Goal: Task Accomplishment & Management: Use online tool/utility

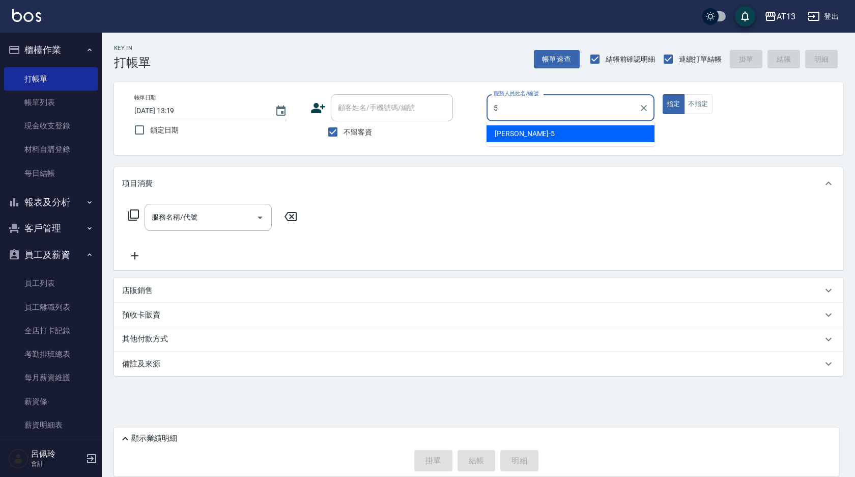
drag, startPoint x: 488, startPoint y: 130, endPoint x: 498, endPoint y: 133, distance: 11.1
click at [490, 131] on div "[PERSON_NAME] -5" at bounding box center [571, 133] width 168 height 17
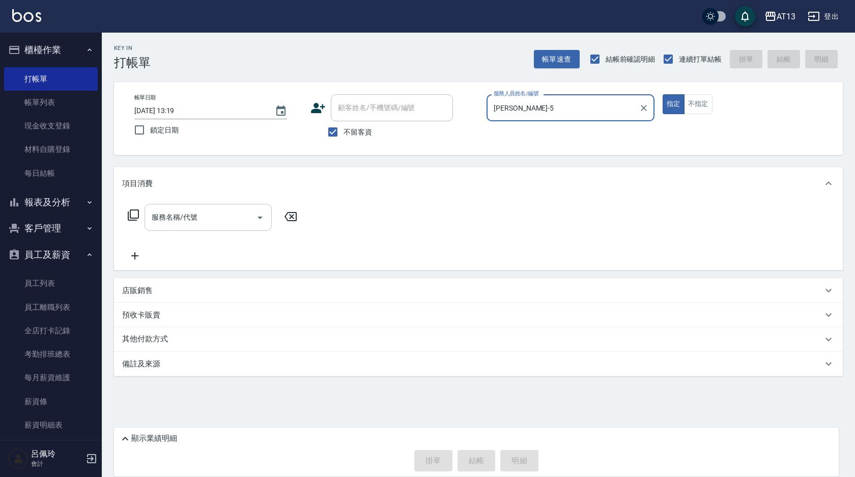
type input "[PERSON_NAME]-5"
click at [236, 216] on input "服務名稱/代號" at bounding box center [200, 217] width 103 height 18
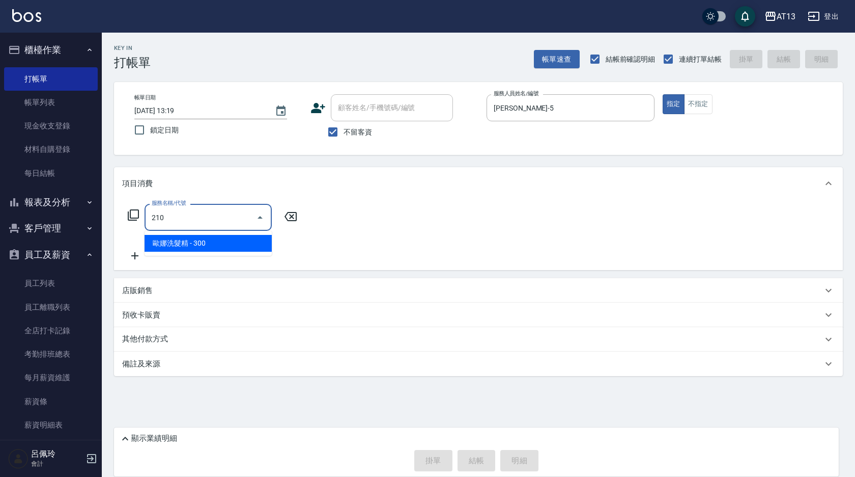
type input "[PERSON_NAME]洗髮精(210)"
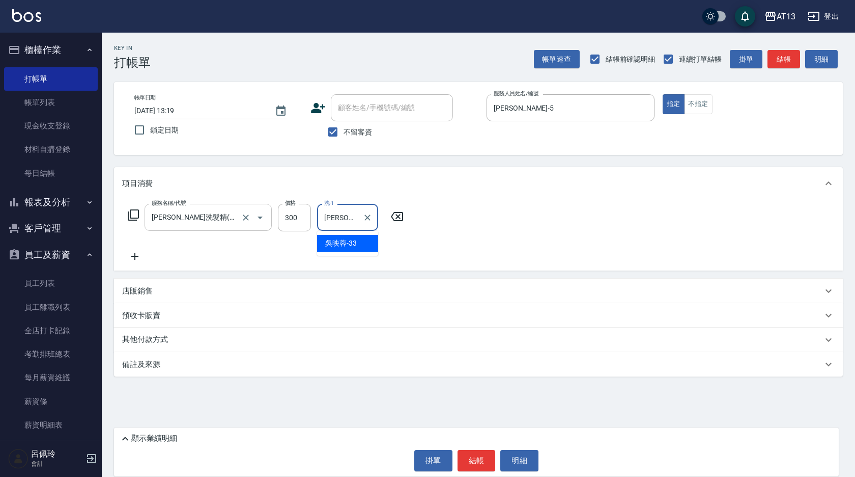
type input "[PERSON_NAME]-33"
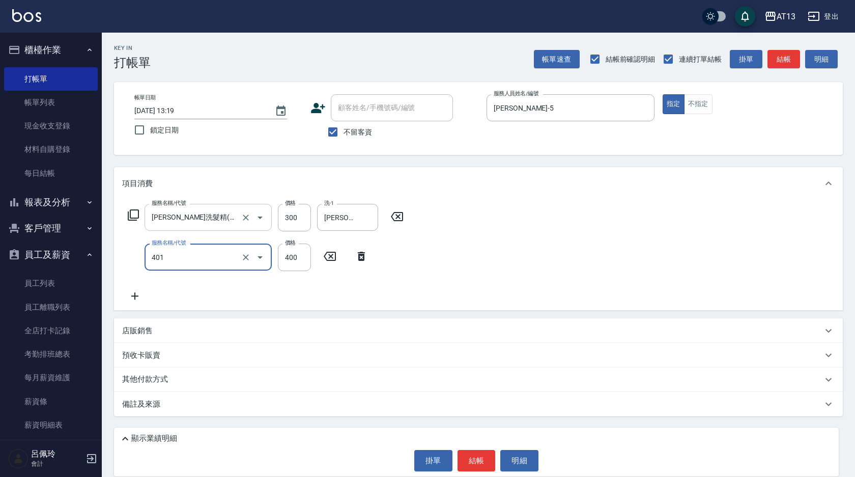
type input "剪髮(401)"
type input "200"
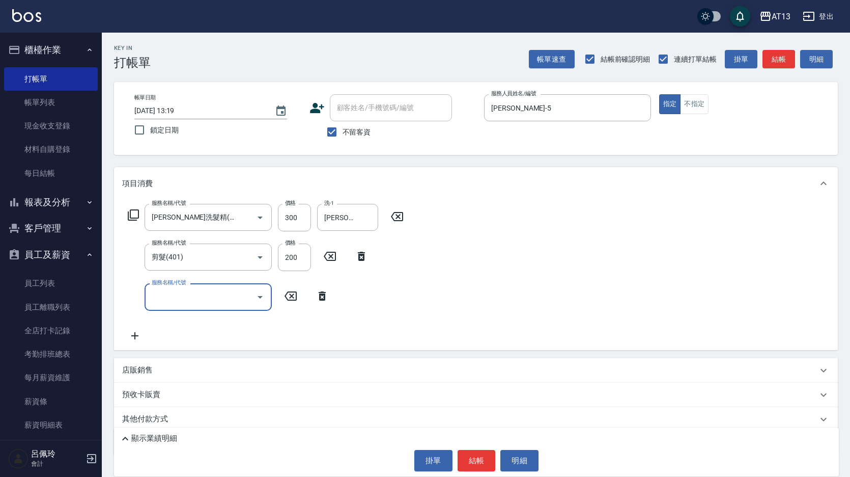
drag, startPoint x: 548, startPoint y: 252, endPoint x: 524, endPoint y: 293, distance: 47.7
click at [548, 253] on div "服務名稱/代號 [PERSON_NAME]洗髮精(210) 服務名稱/代號 價格 300 價格 洗-1 [PERSON_NAME]-33 洗-1 服務名稱/代…" at bounding box center [476, 275] width 724 height 150
click at [479, 452] on button "結帳" at bounding box center [477, 460] width 38 height 21
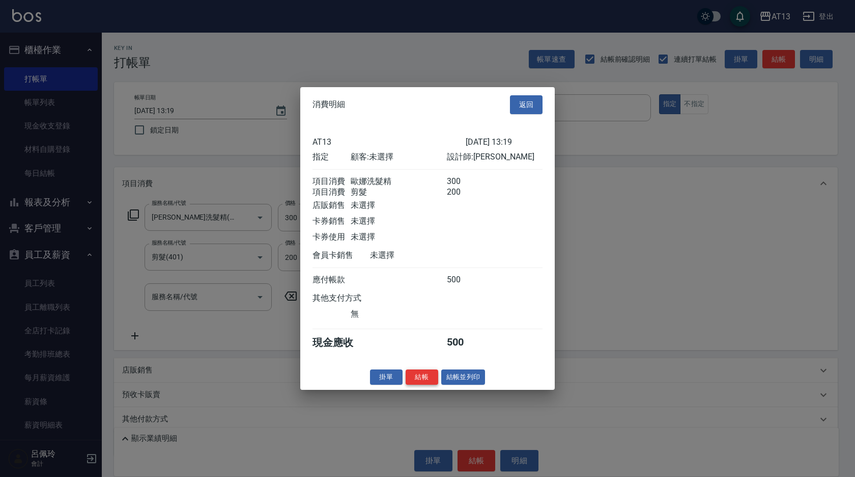
click at [419, 384] on button "結帳" at bounding box center [422, 377] width 33 height 16
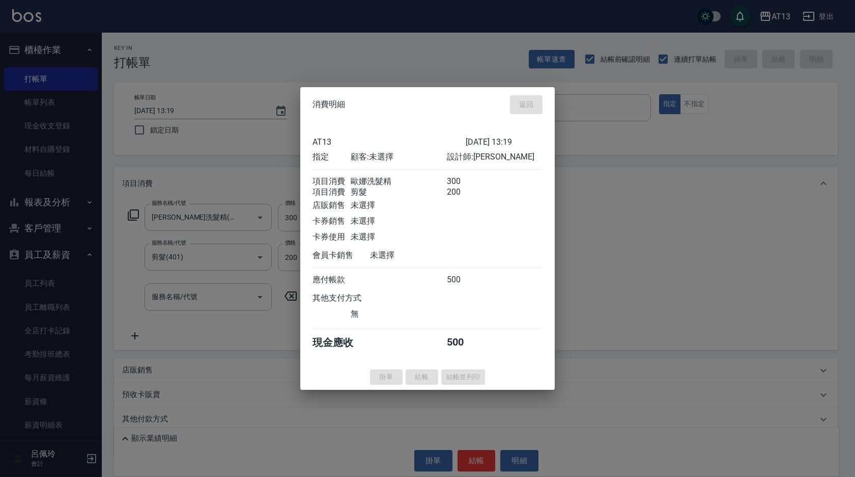
type input "[DATE] 14:22"
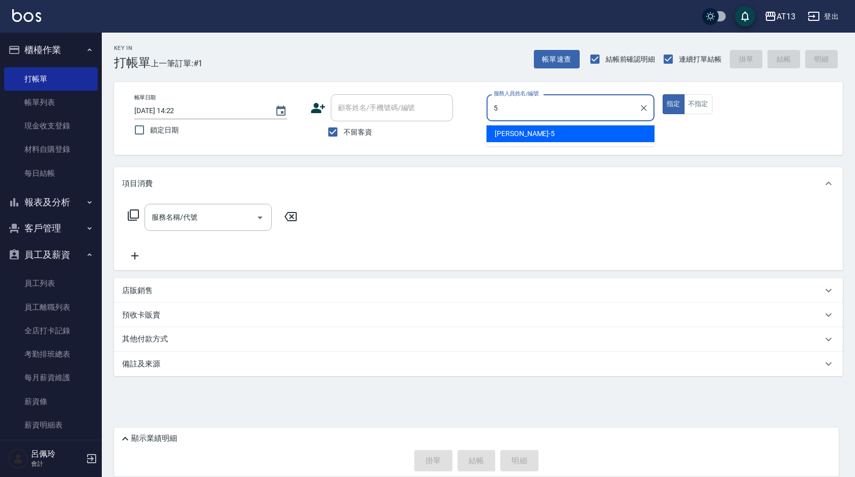
click at [504, 135] on span "[PERSON_NAME] -5" at bounding box center [525, 133] width 60 height 11
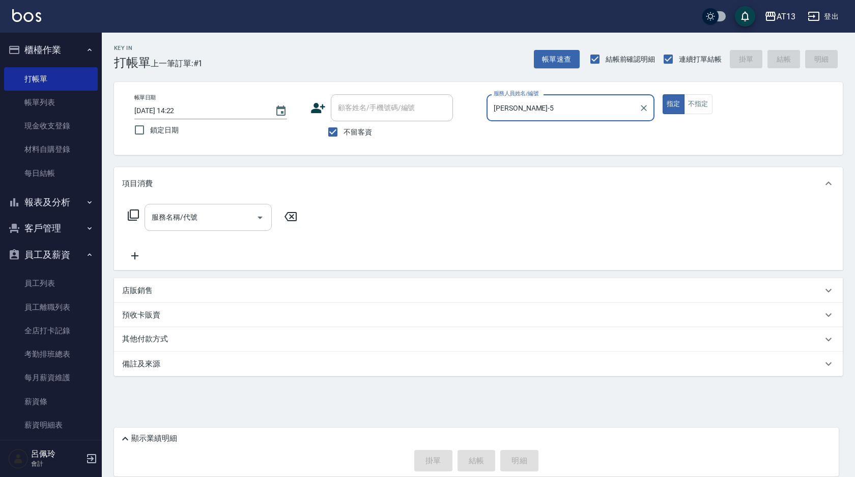
type input "[PERSON_NAME]-5"
click at [232, 214] on input "服務名稱/代號" at bounding box center [200, 217] width 103 height 18
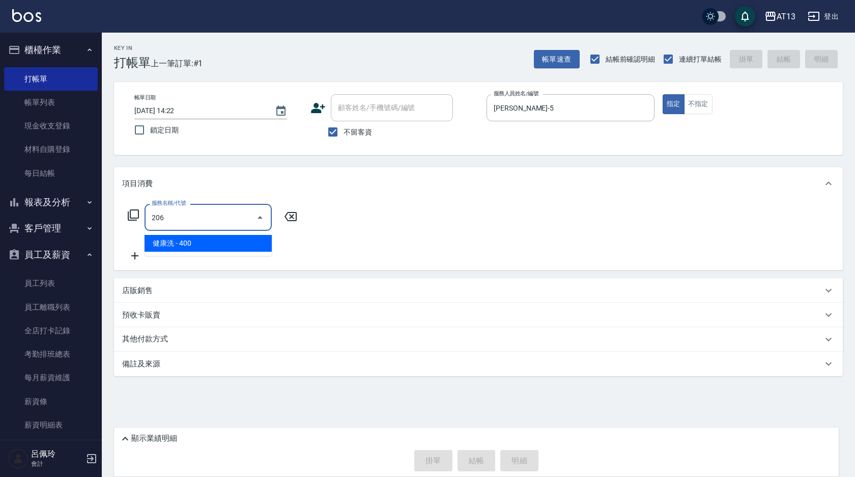
type input "健康洗(206)"
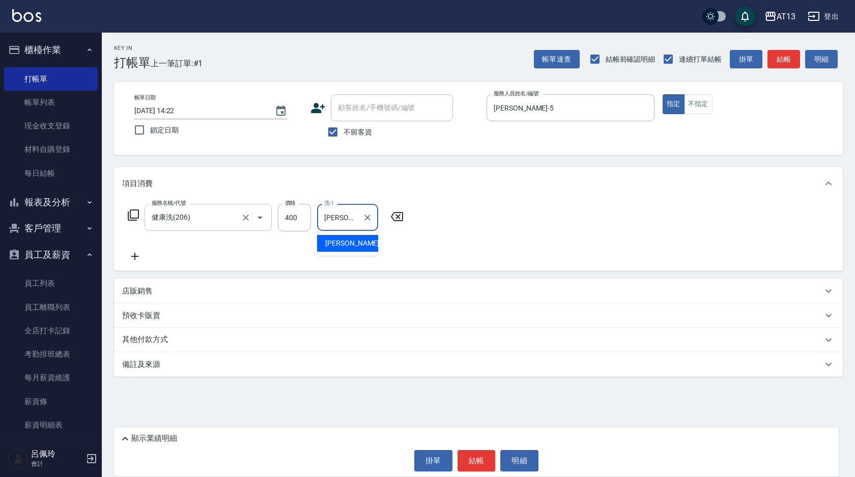
type input "[PERSON_NAME]-5"
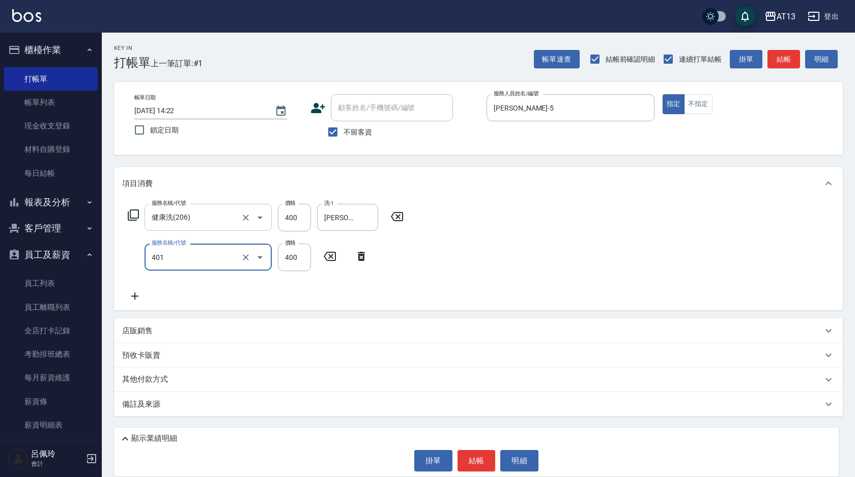
type input "剪髮(401)"
type input "50"
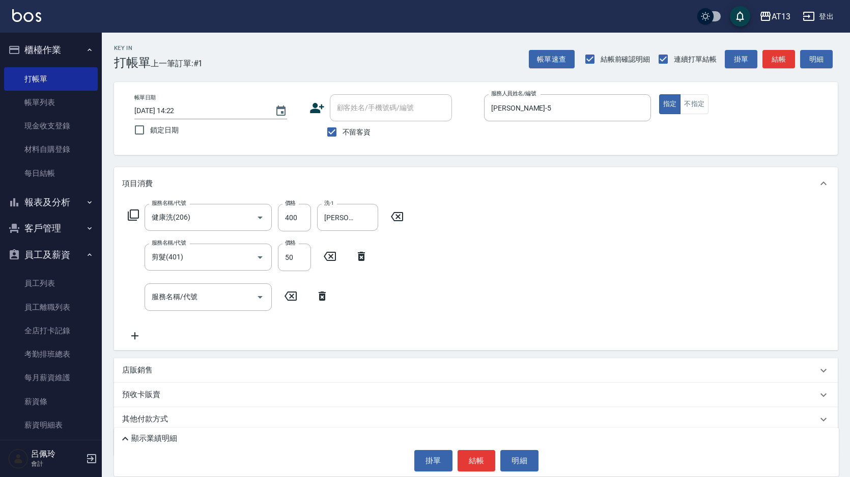
click at [444, 280] on div "服務名稱/代號 健康洗(206) 服務名稱/代號 價格 400 價格 洗-1 [PERSON_NAME]-5 洗-1 服務名稱/代號 剪髮(401) 服務名稱…" at bounding box center [476, 275] width 724 height 150
click at [480, 450] on button "結帳" at bounding box center [477, 460] width 38 height 21
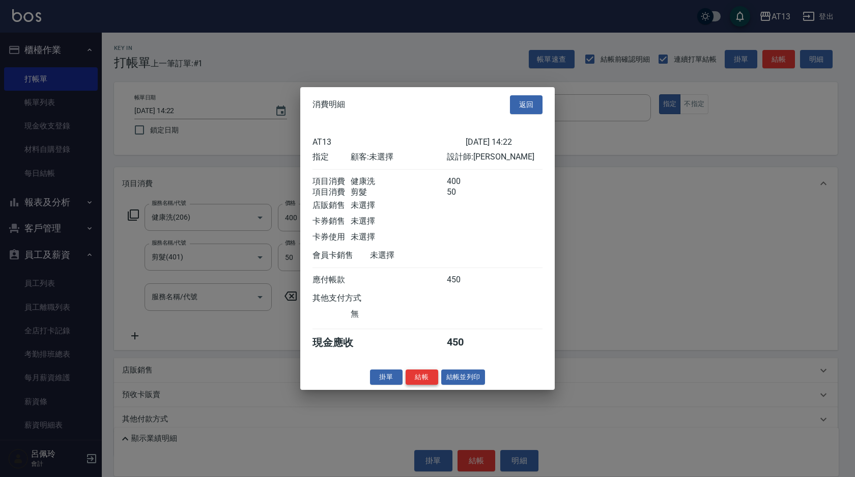
click at [431, 383] on button "結帳" at bounding box center [422, 377] width 33 height 16
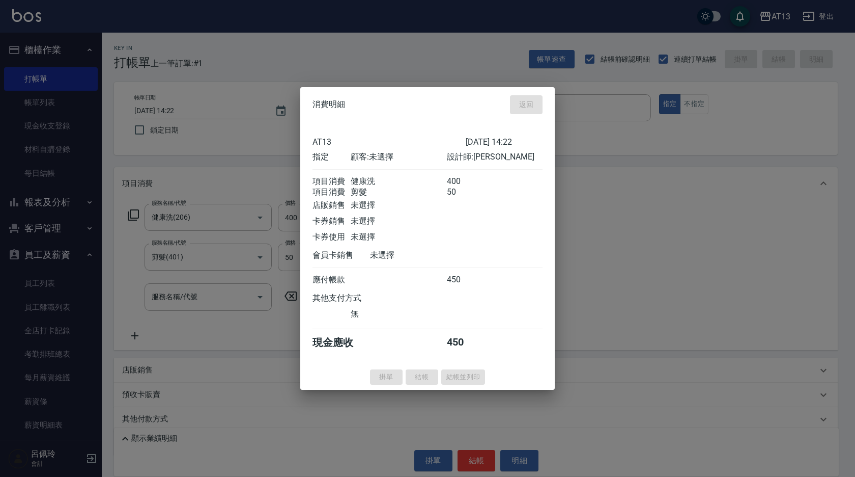
type input "[DATE] 14:23"
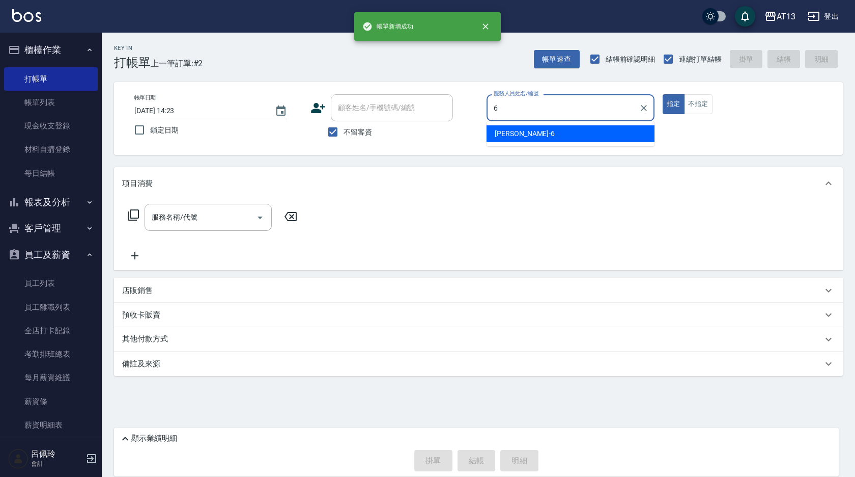
click at [604, 137] on div "亭妤 -6" at bounding box center [571, 133] width 168 height 17
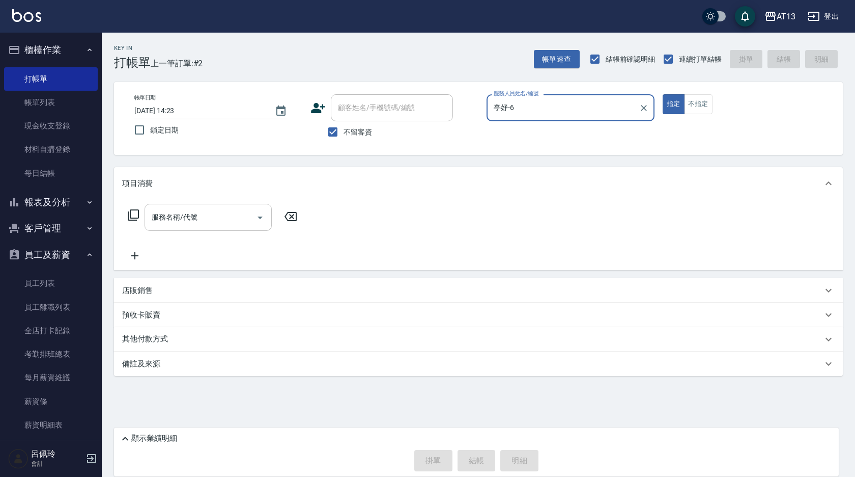
click at [204, 227] on div "服務名稱/代號" at bounding box center [208, 217] width 127 height 27
type input "亭妤-6"
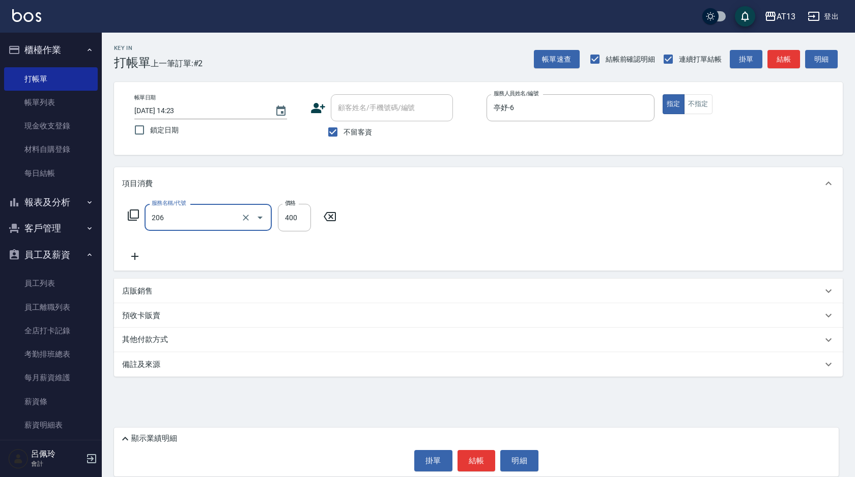
type input "健康洗(206)"
type input "[PERSON_NAME]-26"
drag, startPoint x: 465, startPoint y: 237, endPoint x: 457, endPoint y: 438, distance: 201.3
click at [466, 239] on div "服務名稱/代號 健康洗(206) 服務名稱/代號 價格 400 價格 洗-1 [PERSON_NAME]-26 洗-1" at bounding box center [478, 235] width 729 height 71
click at [470, 459] on button "結帳" at bounding box center [477, 460] width 38 height 21
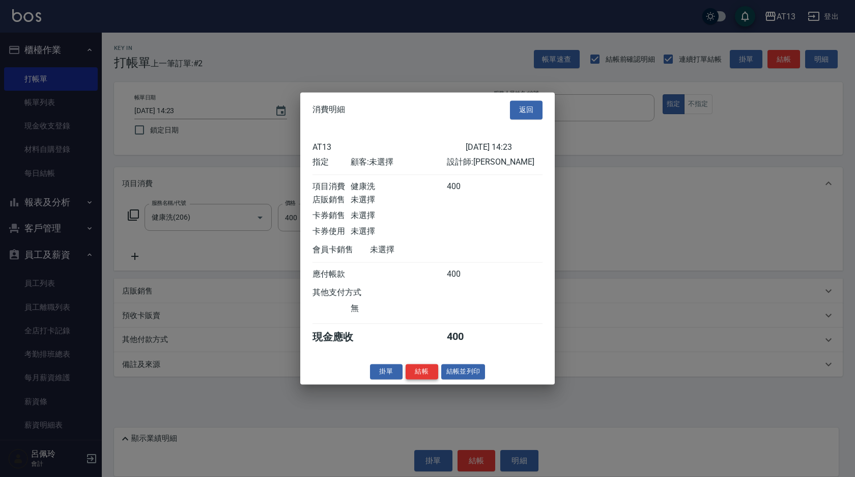
click at [422, 379] on button "結帳" at bounding box center [422, 372] width 33 height 16
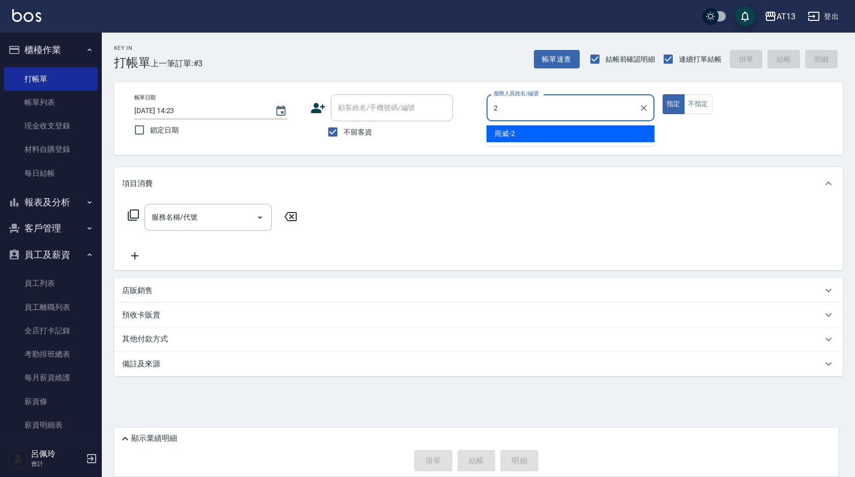
click at [502, 134] on span "雨威 -2" at bounding box center [505, 133] width 20 height 11
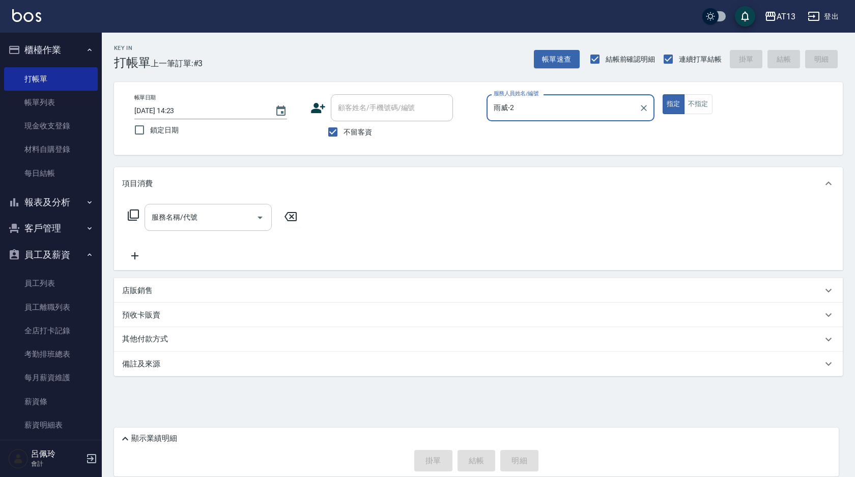
type input "雨威-2"
click at [223, 218] on input "服務名稱/代號" at bounding box center [200, 217] width 103 height 18
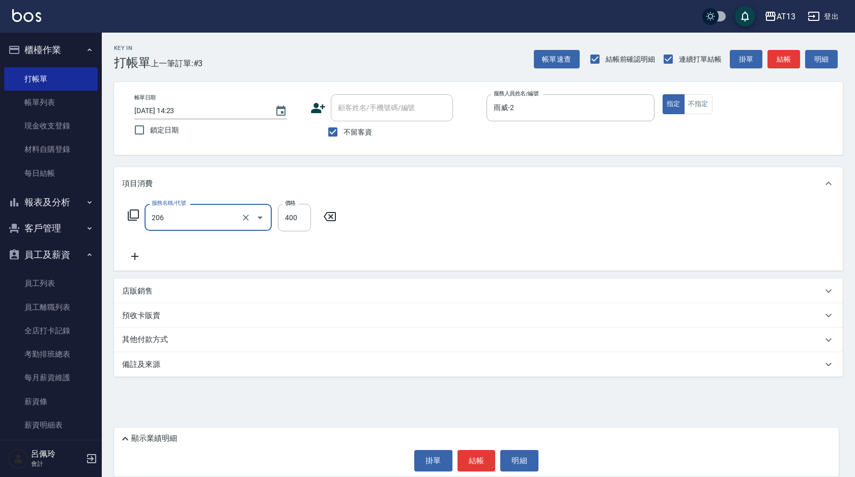
type input "健康洗(206)"
type input "雨威-2"
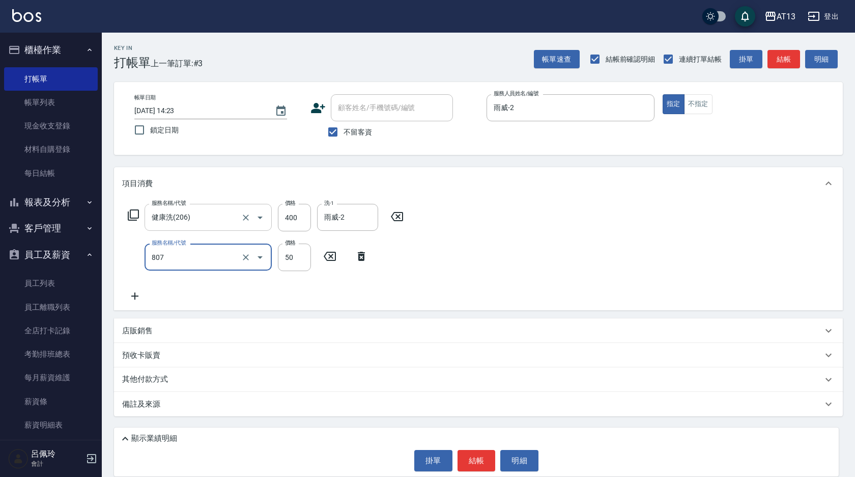
type input "TG護髮素(潤絲)(807)"
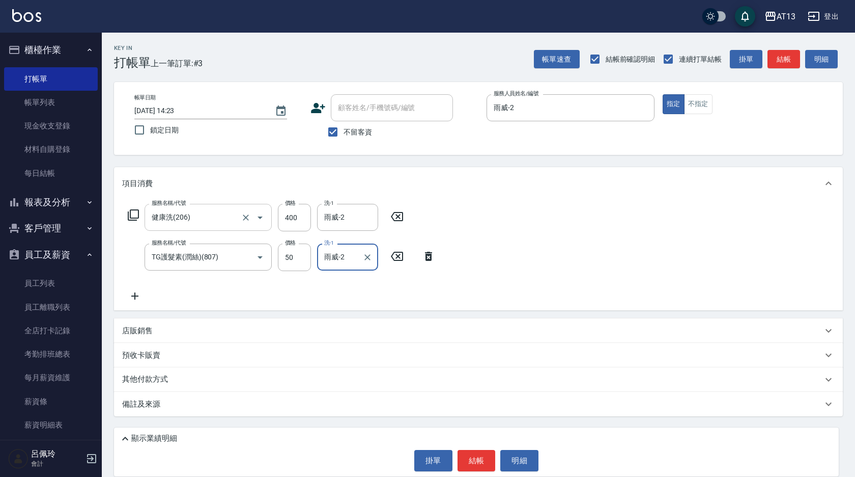
type input "雨威-2"
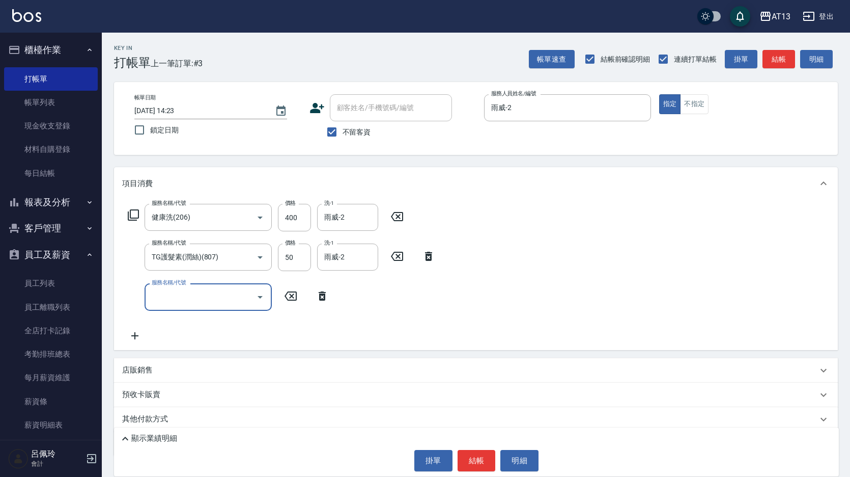
click at [257, 296] on icon "Open" at bounding box center [260, 297] width 12 height 12
click at [316, 294] on icon at bounding box center [322, 296] width 25 height 12
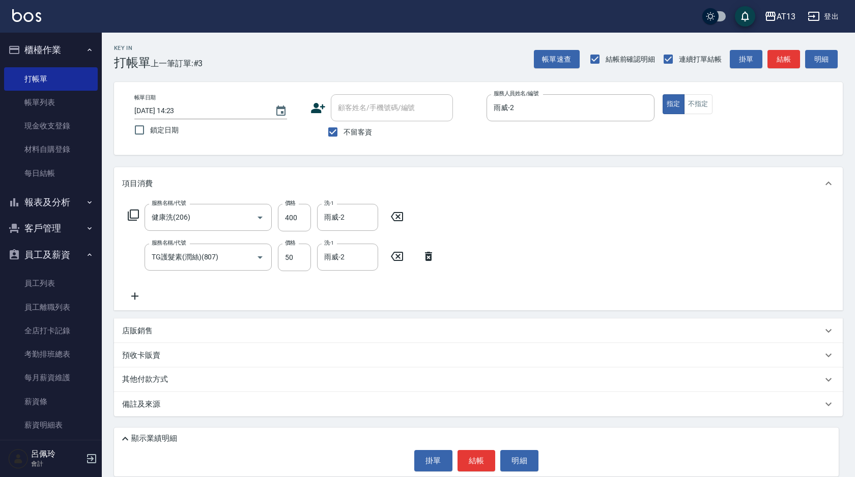
click at [162, 338] on div "店販銷售" at bounding box center [478, 330] width 729 height 24
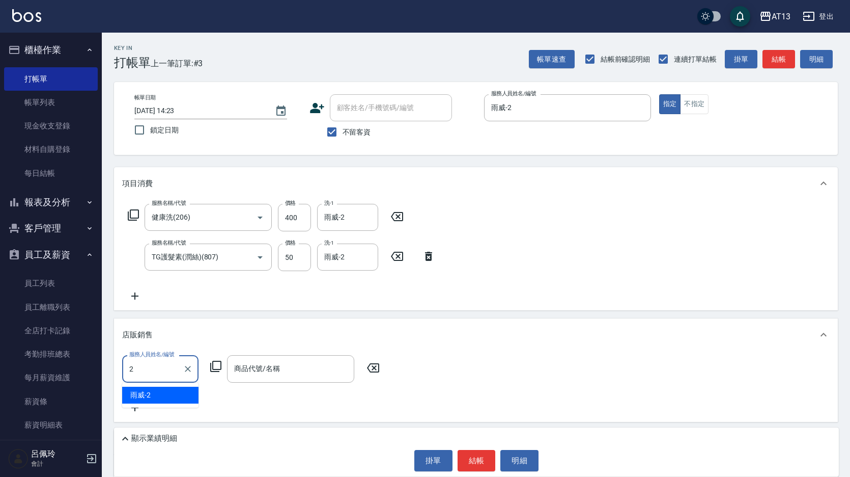
click at [188, 394] on div "雨威 -2" at bounding box center [160, 394] width 76 height 17
type input "雨威-2"
click at [267, 371] on div "商品代號/名稱 商品代號/名稱" at bounding box center [290, 368] width 127 height 27
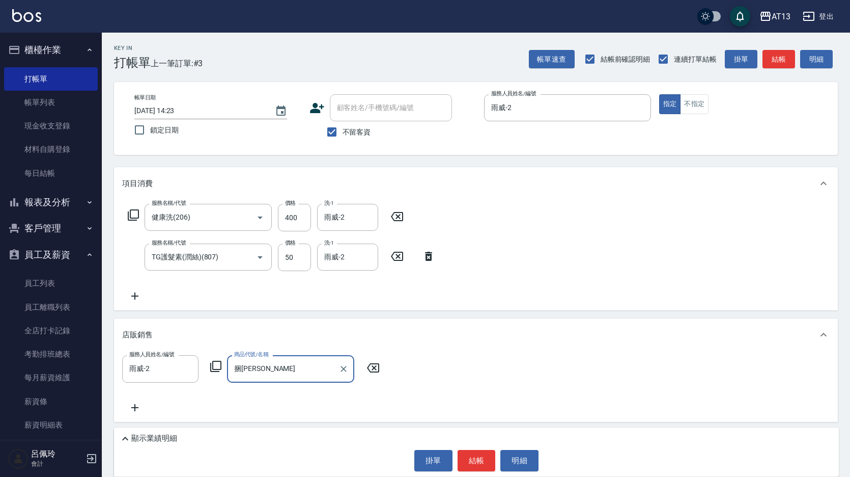
type input "捆"
drag, startPoint x: 296, startPoint y: 392, endPoint x: 369, endPoint y: 385, distance: 73.6
click at [297, 392] on span "S33 - 歐娜-滾珠精油5ml - 150" at bounding box center [290, 394] width 127 height 17
type input "歐娜-滾珠精油5ml"
click at [371, 373] on input "150" at bounding box center [376, 368] width 33 height 27
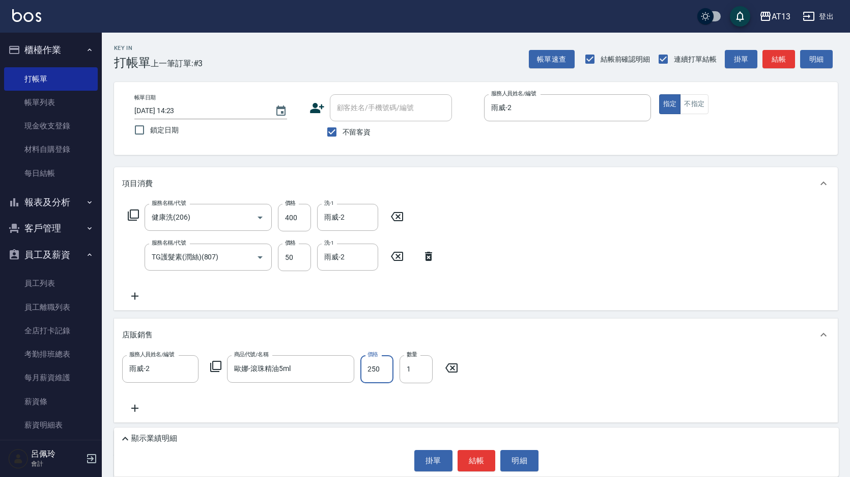
type input "250"
type input "2"
drag, startPoint x: 508, startPoint y: 365, endPoint x: 498, endPoint y: 426, distance: 61.9
click at [509, 367] on div "服務人員姓名/編號 雨威-2 服務人員姓名/編號 商品代號/名稱 [PERSON_NAME]-滾珠精油5ml 商品代號/名稱 價格 250 價格 數量 2 數量" at bounding box center [476, 384] width 708 height 59
click at [484, 452] on button "結帳" at bounding box center [477, 460] width 38 height 21
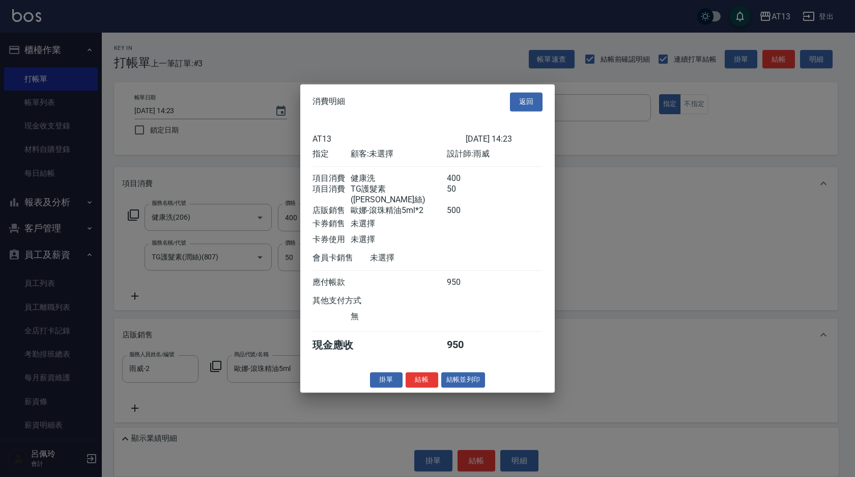
click at [430, 379] on button "結帳" at bounding box center [422, 380] width 33 height 16
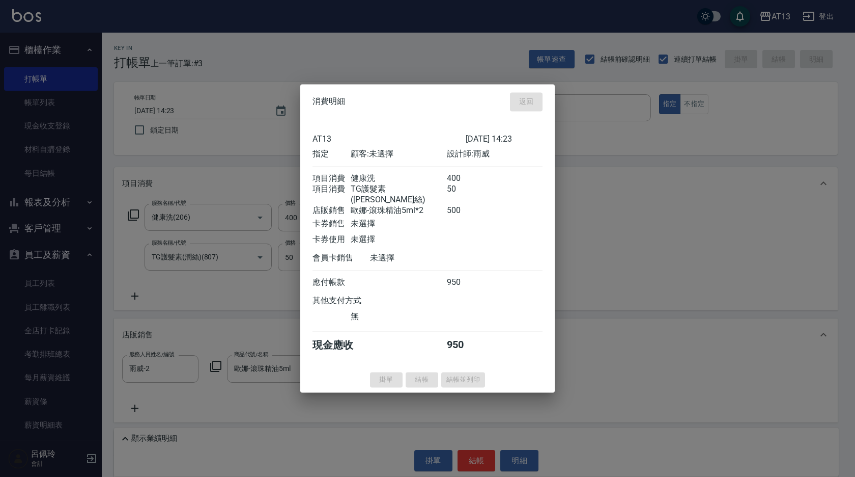
type input "[DATE] 14:24"
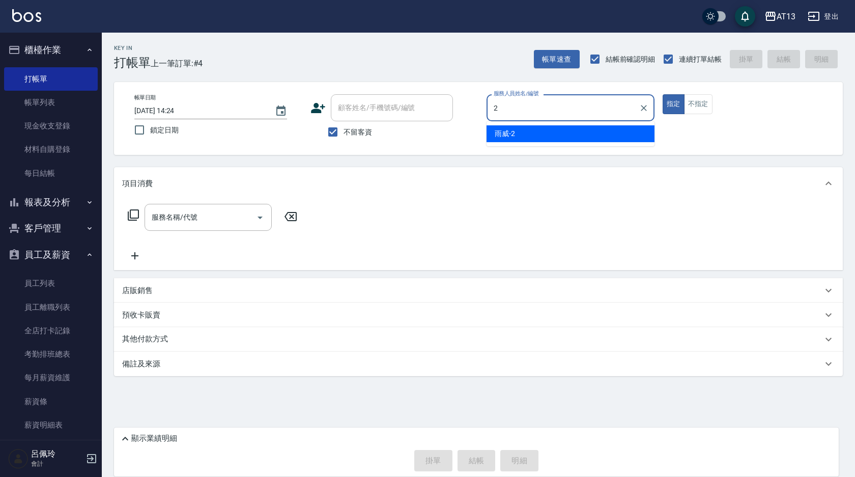
click at [571, 127] on div "雨威 -2" at bounding box center [571, 133] width 168 height 17
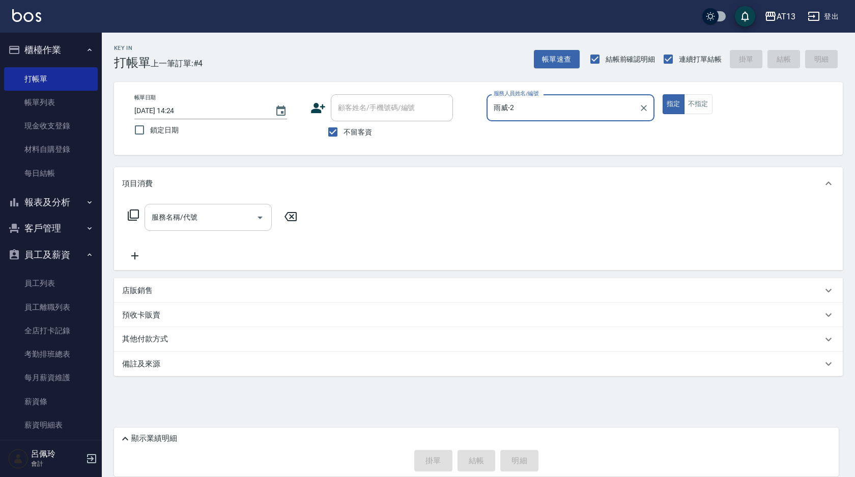
type input "雨威-2"
click at [228, 214] on input "服務名稱/代號" at bounding box center [200, 217] width 103 height 18
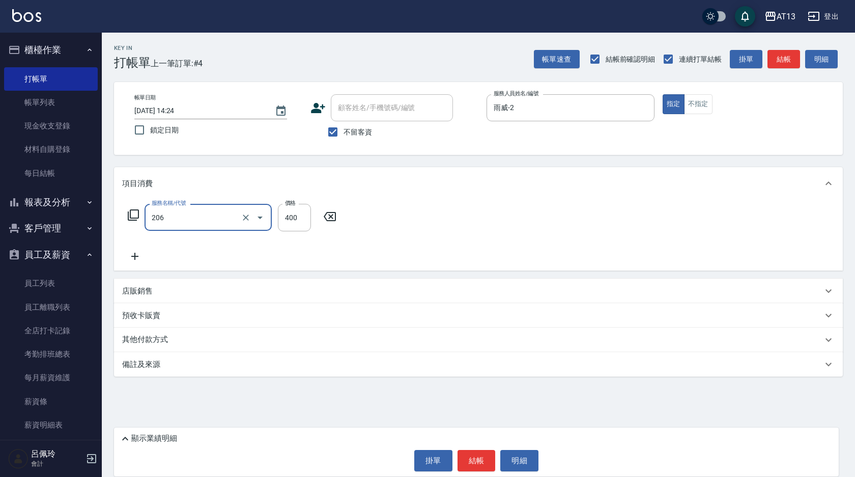
type input "健康洗(206)"
type input "雨威-2"
click at [466, 462] on button "結帳" at bounding box center [477, 460] width 38 height 21
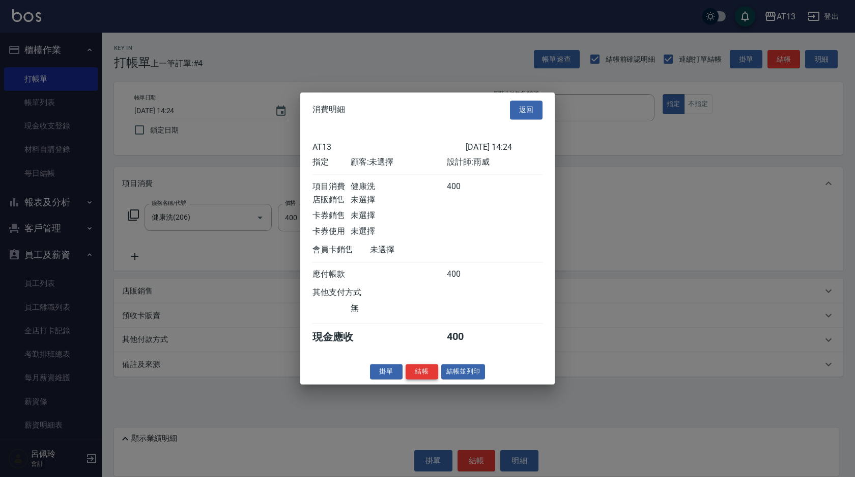
click at [422, 377] on button "結帳" at bounding box center [422, 372] width 33 height 16
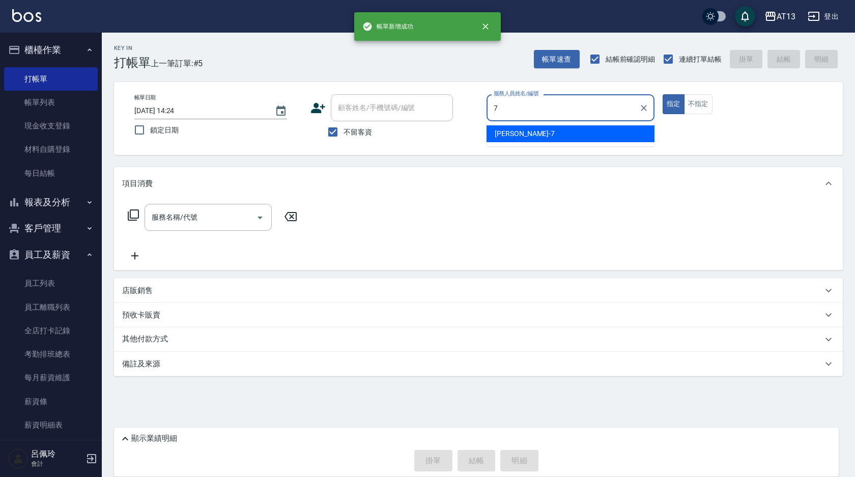
click at [509, 140] on div "[PERSON_NAME]-7" at bounding box center [571, 133] width 168 height 17
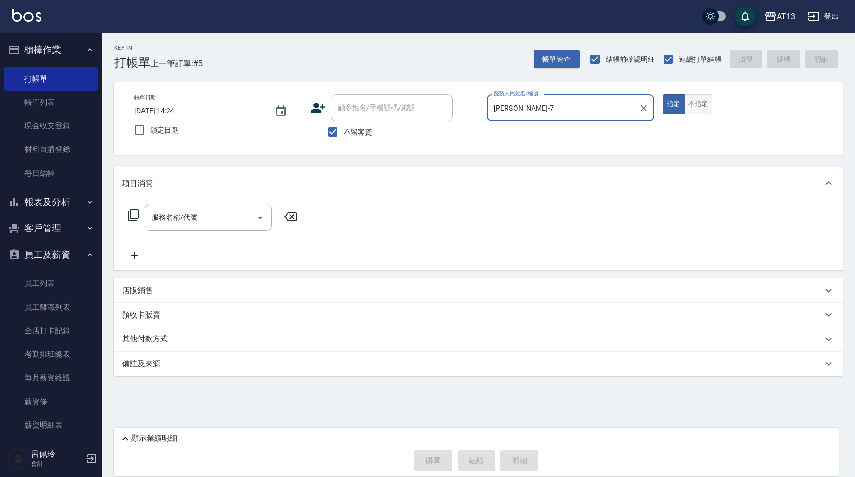
type input "[PERSON_NAME]-7"
click at [707, 105] on button "不指定" at bounding box center [698, 104] width 29 height 20
click at [186, 223] on input "服務名稱/代號" at bounding box center [200, 217] width 103 height 18
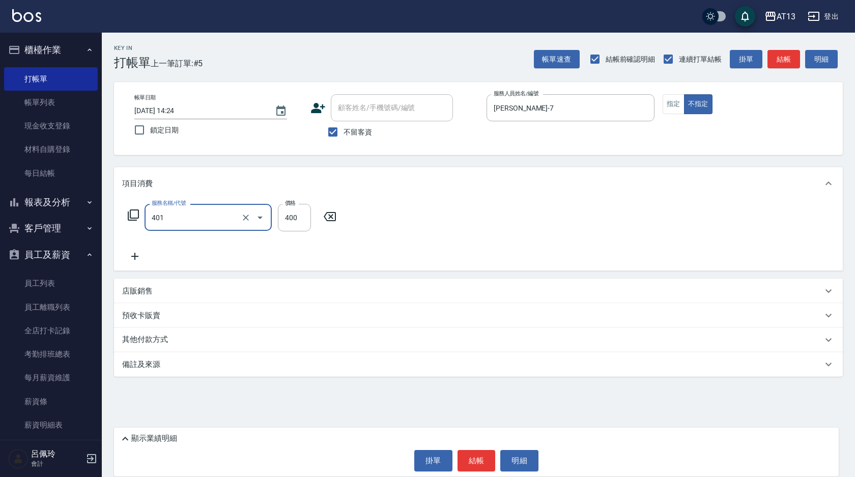
type input "剪髮(401)"
type input "50"
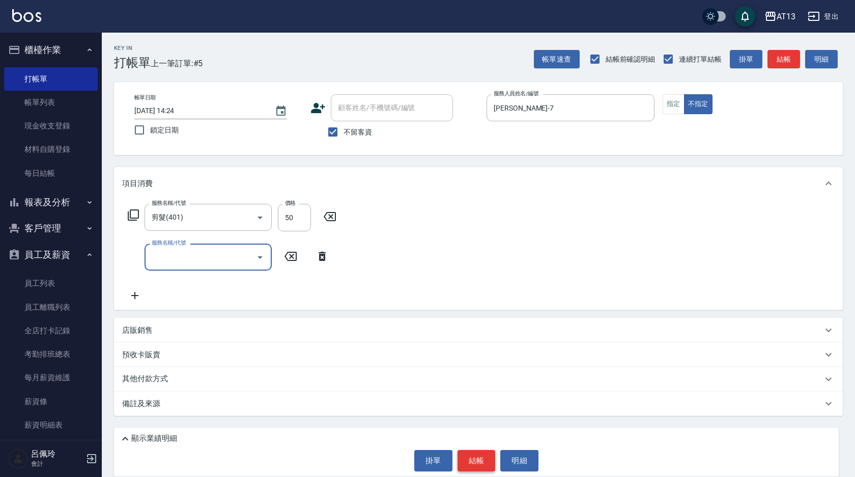
click at [478, 458] on button "結帳" at bounding box center [477, 460] width 38 height 21
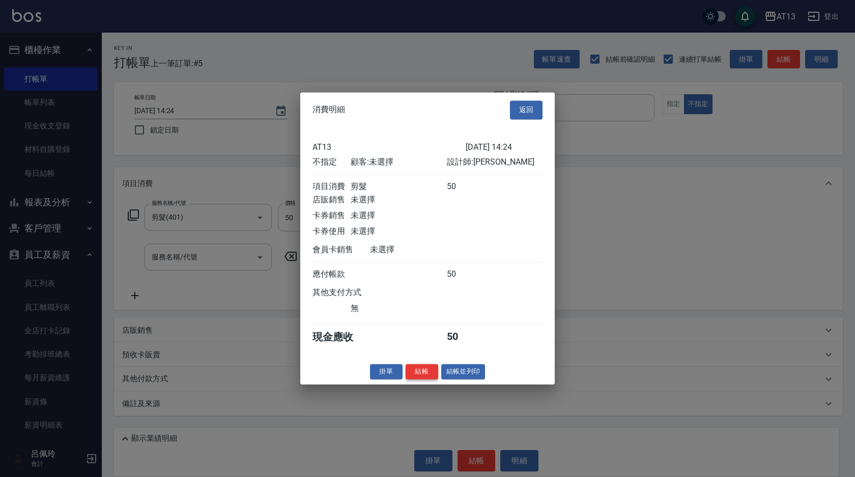
click at [414, 379] on button "結帳" at bounding box center [422, 372] width 33 height 16
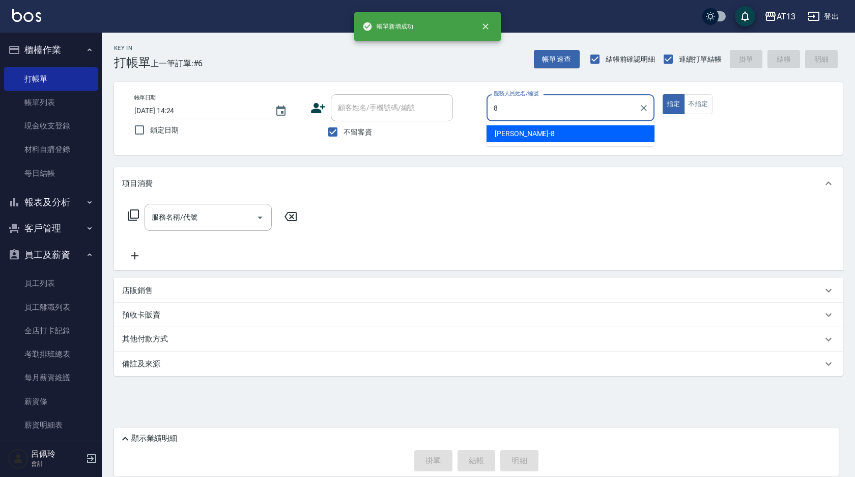
click at [512, 136] on span "[PERSON_NAME] -8" at bounding box center [525, 133] width 60 height 11
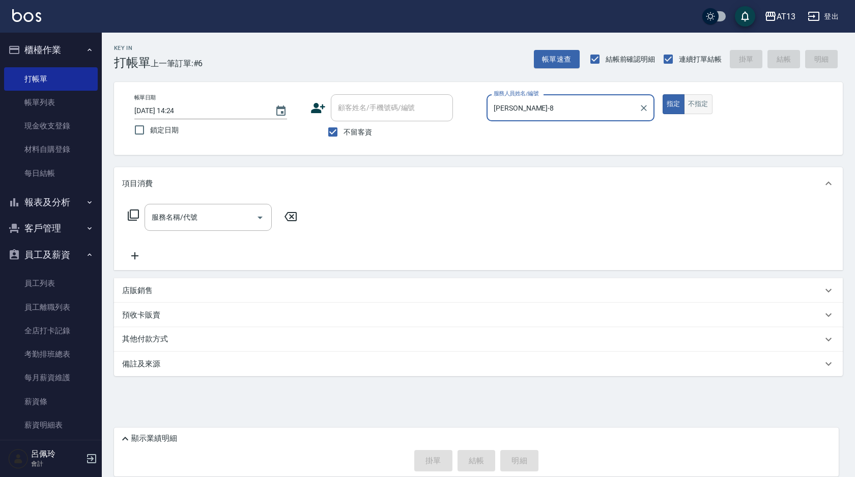
type input "[PERSON_NAME]-8"
click at [697, 102] on button "不指定" at bounding box center [698, 104] width 29 height 20
click at [208, 220] on input "服務名稱/代號" at bounding box center [200, 217] width 103 height 18
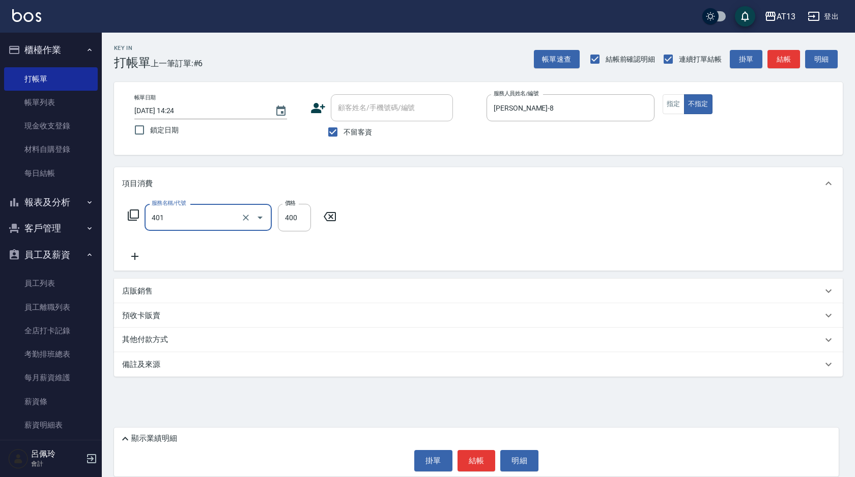
type input "剪髮(401)"
type input "200"
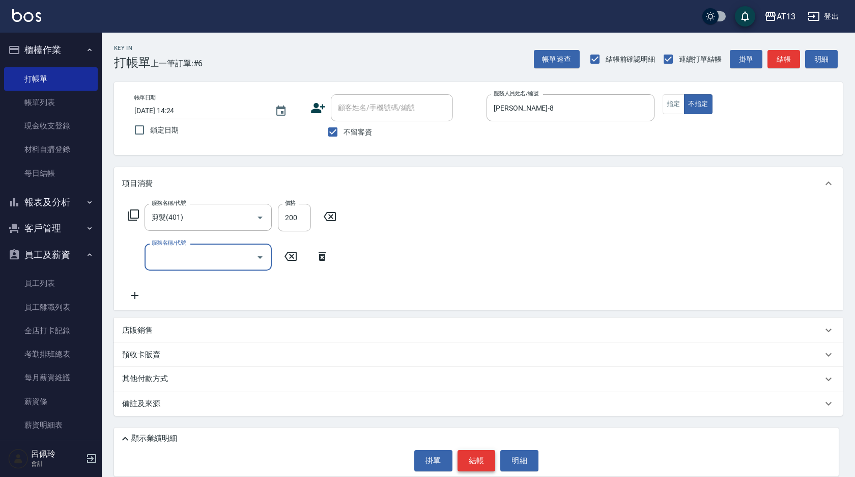
click at [490, 450] on button "結帳" at bounding box center [477, 460] width 38 height 21
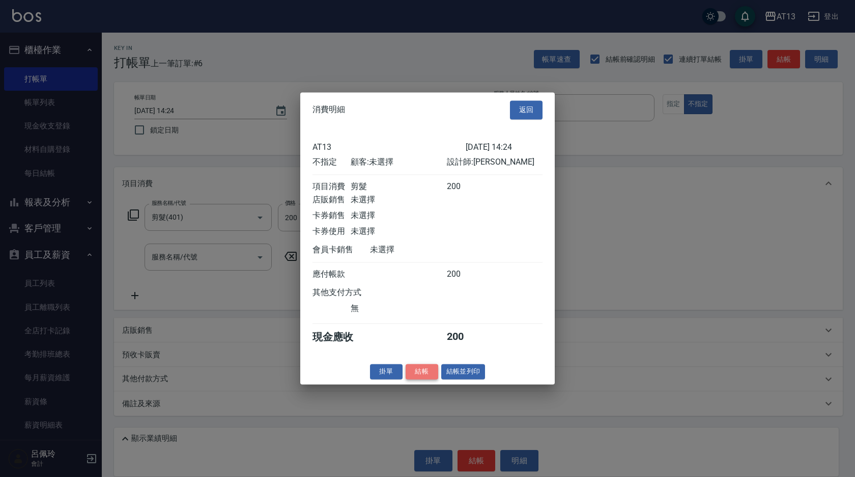
click at [431, 379] on button "結帳" at bounding box center [422, 372] width 33 height 16
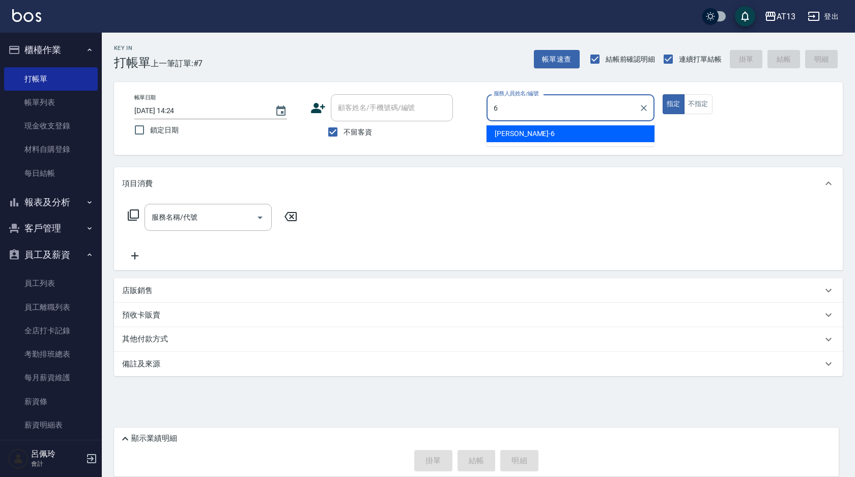
click at [552, 135] on div "亭妤 -6" at bounding box center [571, 133] width 168 height 17
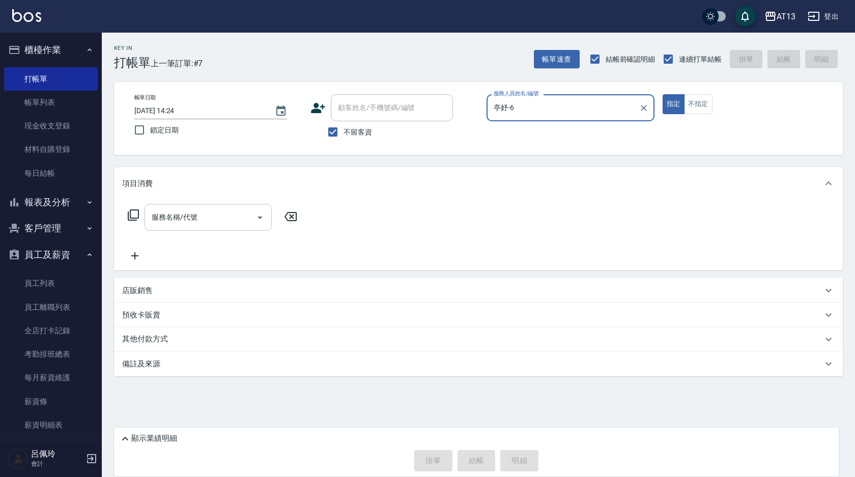
type input "亭妤-6"
click at [232, 209] on input "服務名稱/代號" at bounding box center [200, 217] width 103 height 18
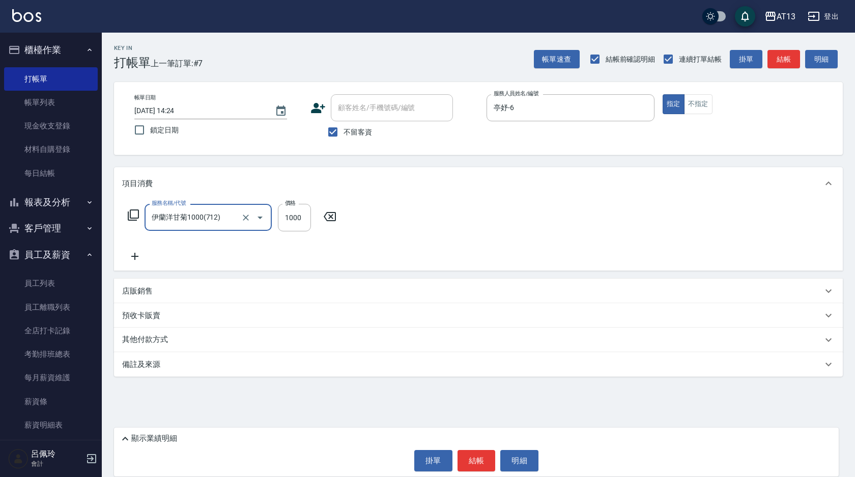
type input "伊蘭洋甘菊1000(712)"
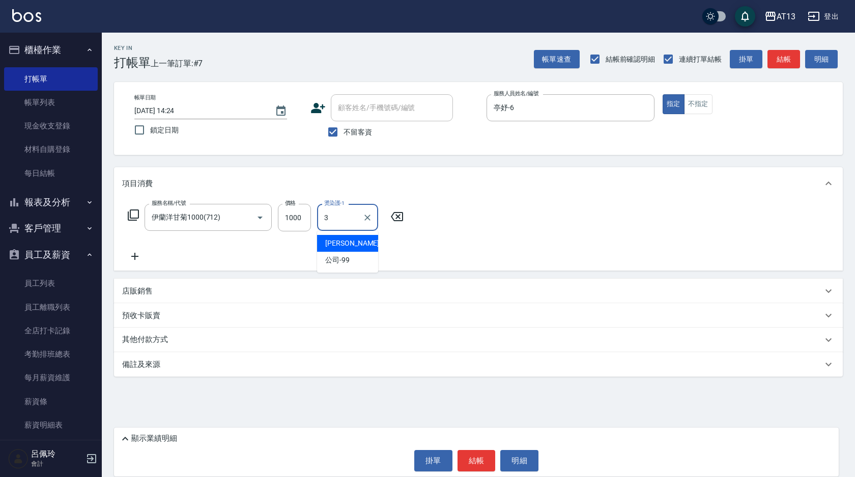
type input "3"
click at [406, 215] on icon at bounding box center [396, 216] width 25 height 12
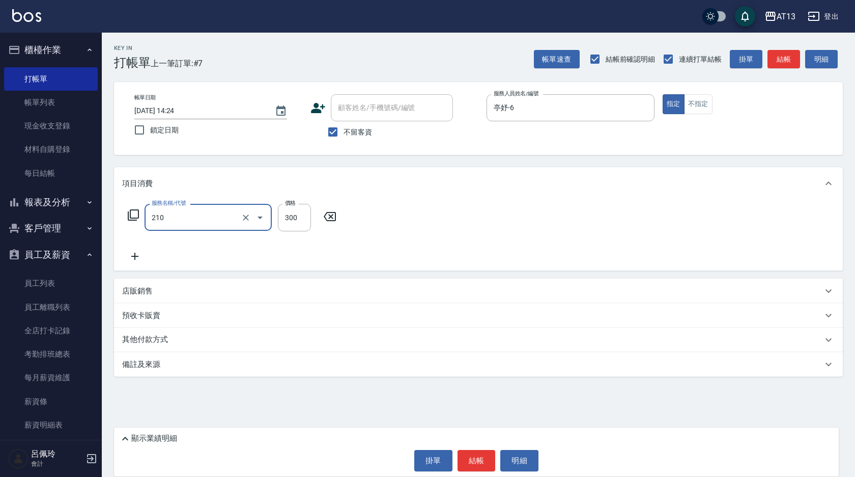
type input "[PERSON_NAME]洗髮精(210)"
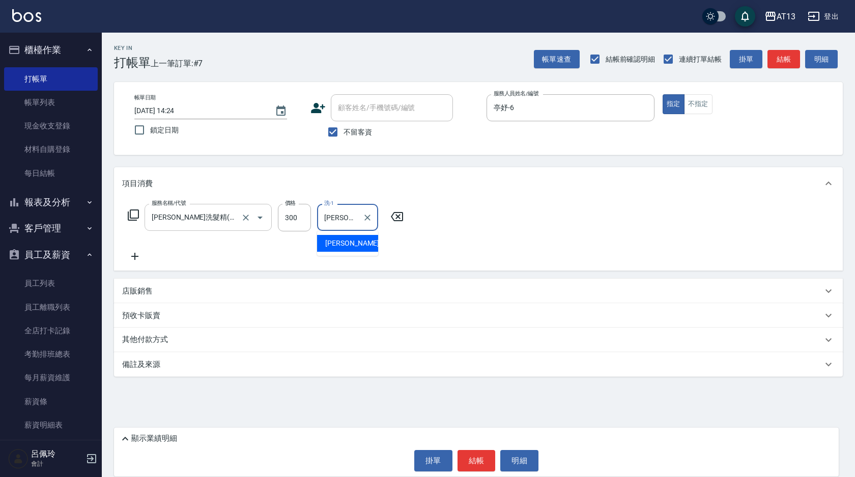
type input "[PERSON_NAME]-31"
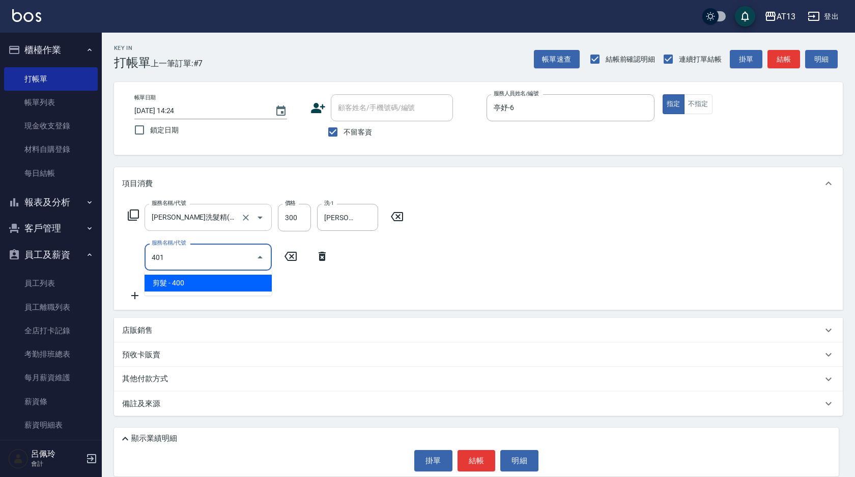
type input "剪髮(401)"
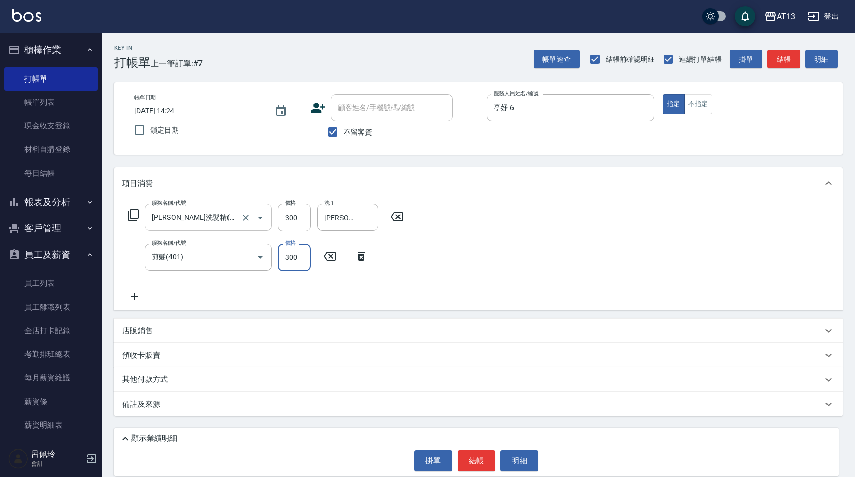
type input "300"
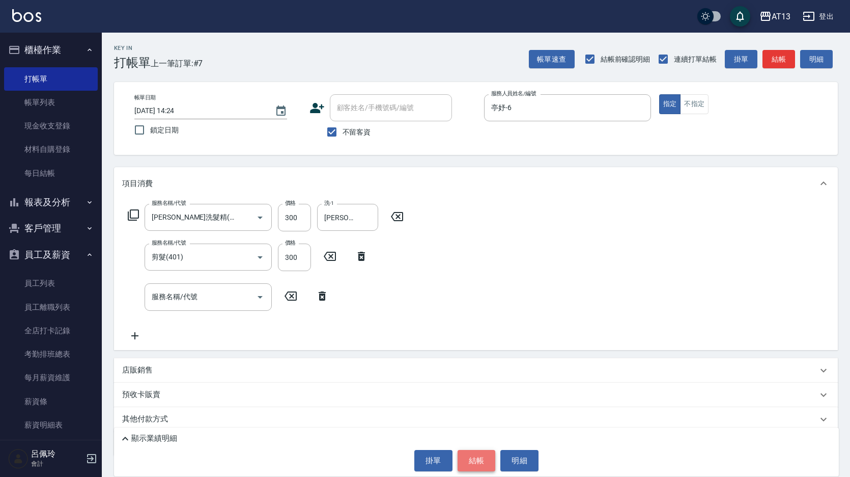
click at [478, 453] on button "結帳" at bounding box center [477, 460] width 38 height 21
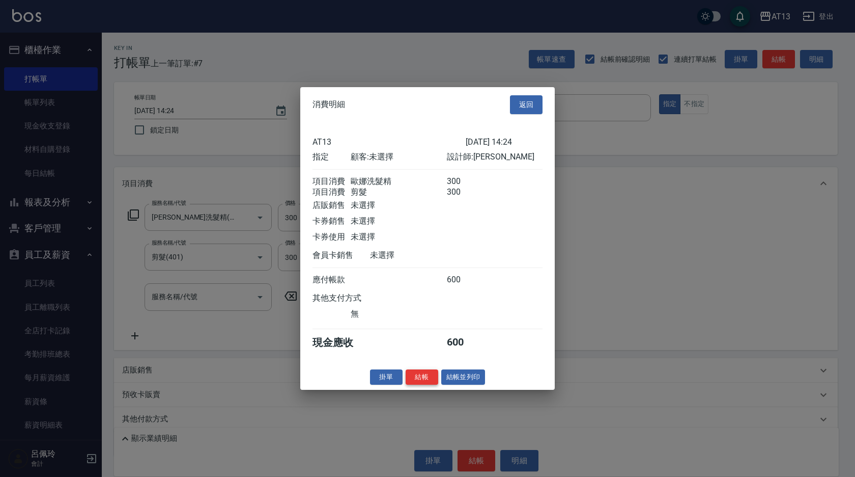
click at [424, 384] on button "結帳" at bounding box center [422, 377] width 33 height 16
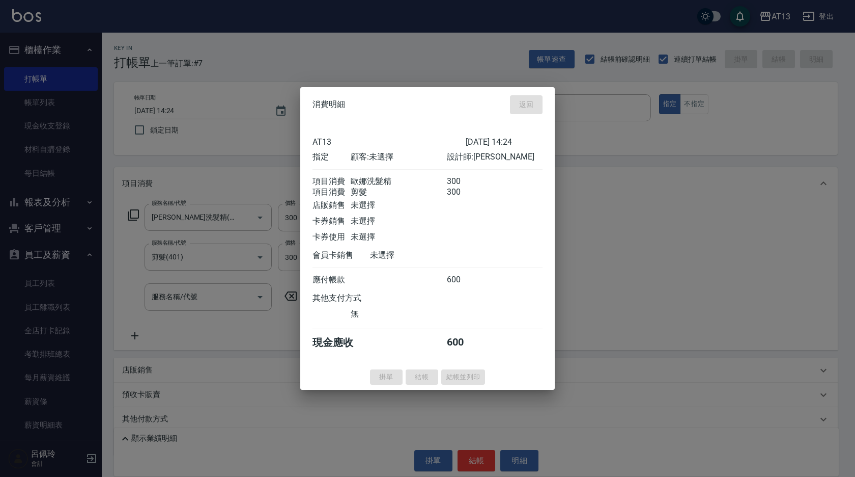
type input "[DATE] 14:25"
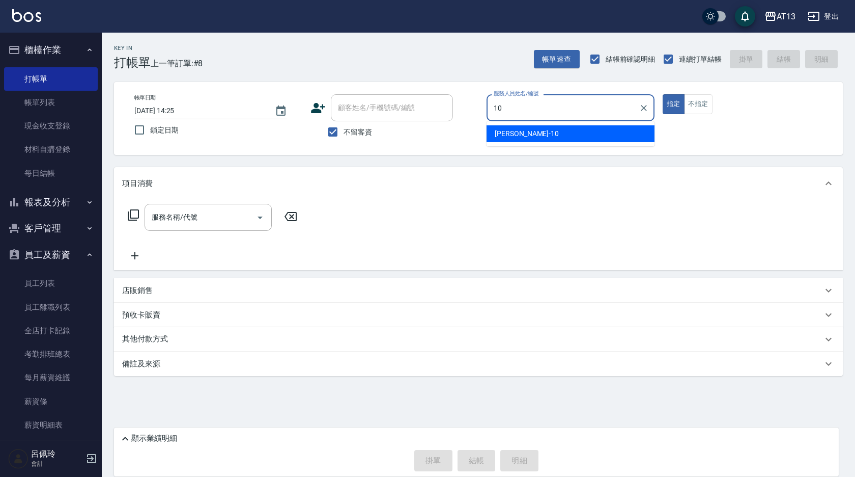
click at [522, 137] on div "[PERSON_NAME] -10" at bounding box center [571, 133] width 168 height 17
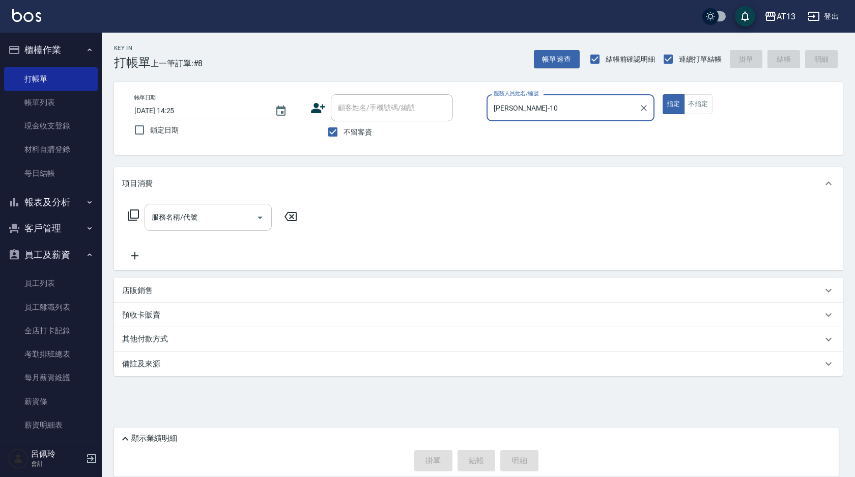
type input "[PERSON_NAME]-10"
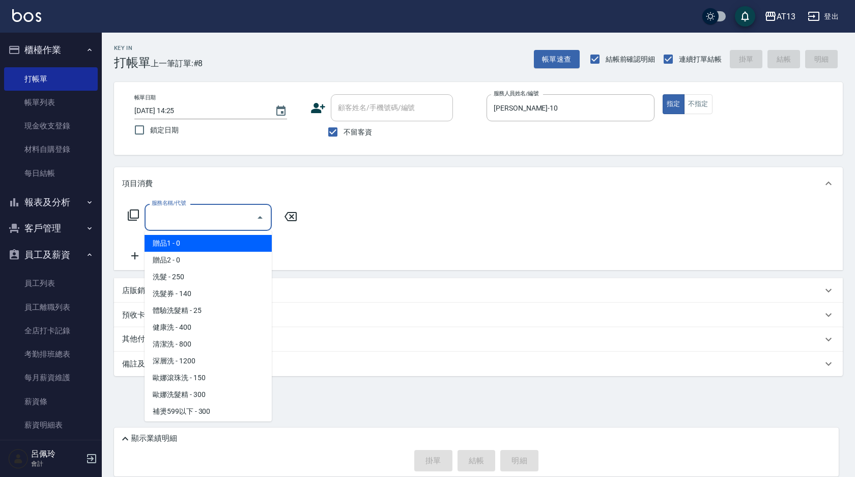
drag, startPoint x: 215, startPoint y: 216, endPoint x: 206, endPoint y: 224, distance: 12.3
click at [214, 216] on input "服務名稱/代號" at bounding box center [200, 217] width 103 height 18
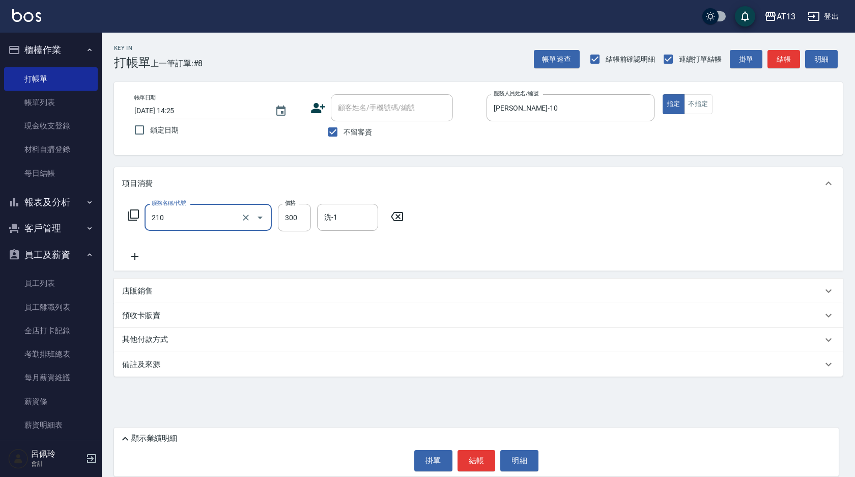
type input "[PERSON_NAME]洗髮精(210)"
type input "雨威-2"
click at [481, 268] on div "服務名稱/代號 [PERSON_NAME]洗髮精(210) 服務名稱/代號 價格 300 價格 洗-1 雨威-2 洗-1" at bounding box center [478, 235] width 729 height 71
click at [481, 457] on button "結帳" at bounding box center [477, 460] width 38 height 21
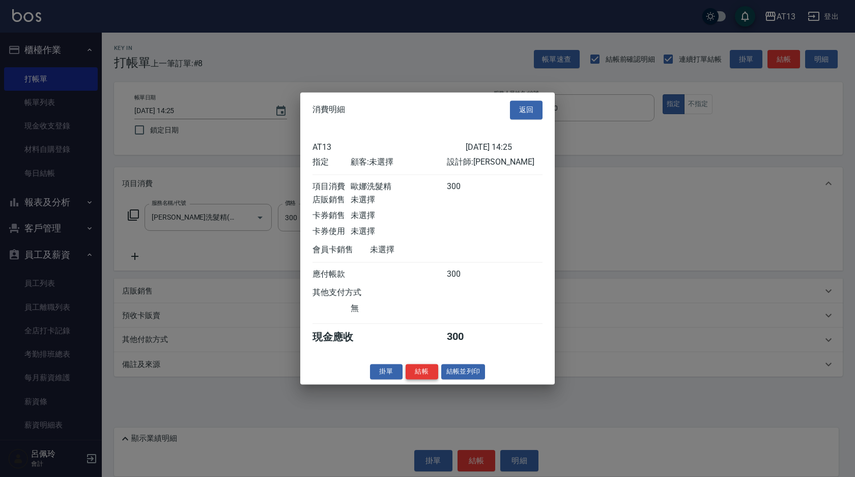
click at [421, 379] on button "結帳" at bounding box center [422, 372] width 33 height 16
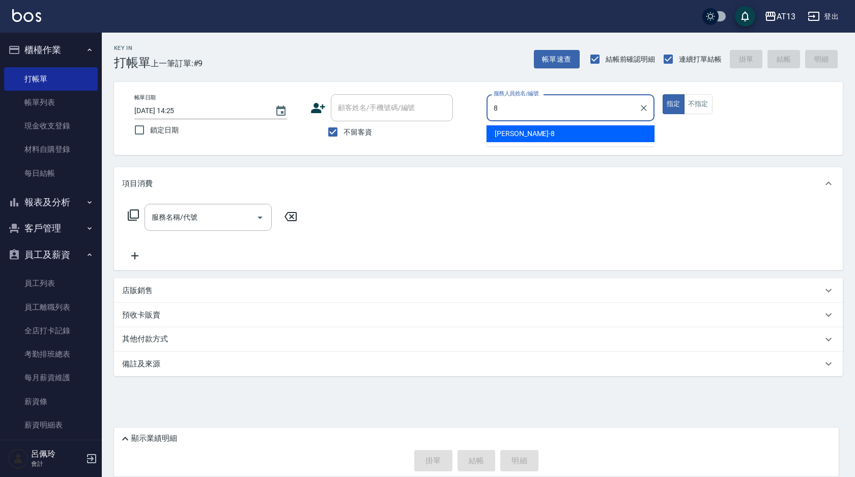
click at [538, 135] on div "[PERSON_NAME] -8" at bounding box center [571, 133] width 168 height 17
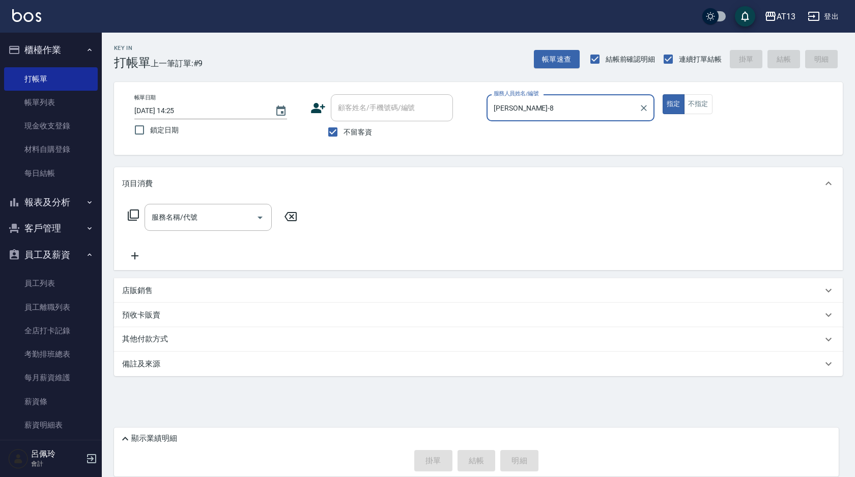
type input "[PERSON_NAME]-8"
click at [706, 106] on button "不指定" at bounding box center [698, 104] width 29 height 20
click at [234, 207] on div "服務名稱/代號" at bounding box center [208, 217] width 127 height 27
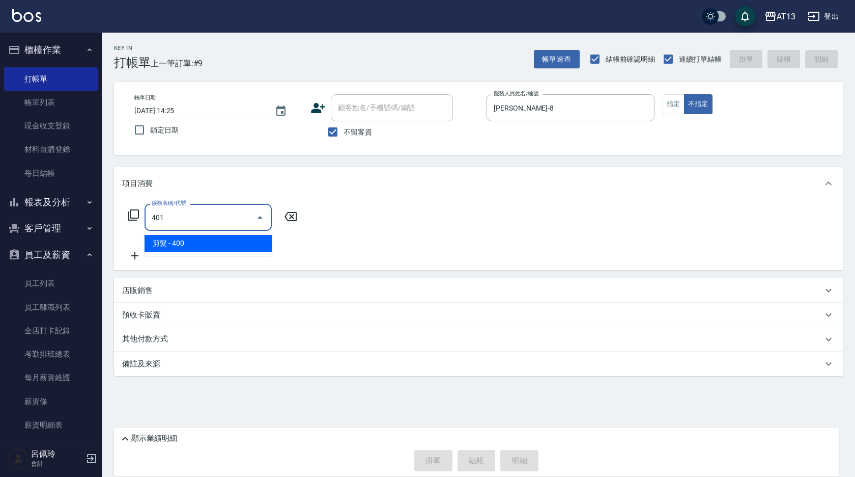
type input "剪髮(401)"
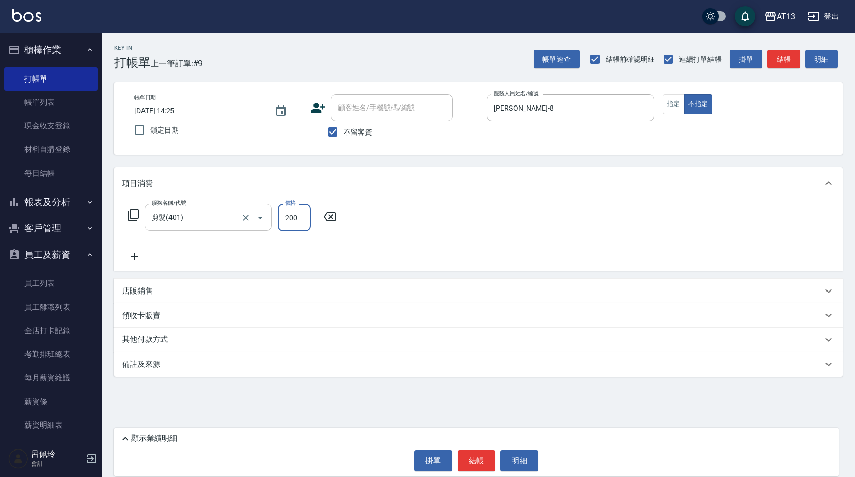
type input "200"
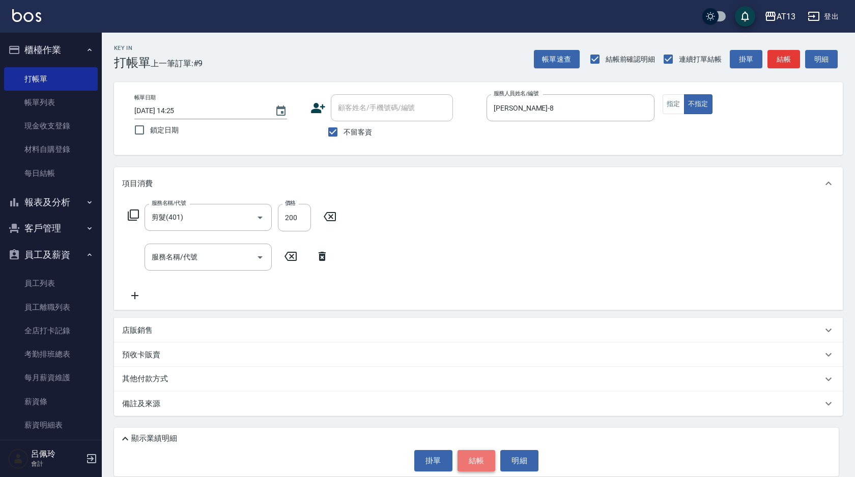
click at [474, 453] on button "結帳" at bounding box center [477, 460] width 38 height 21
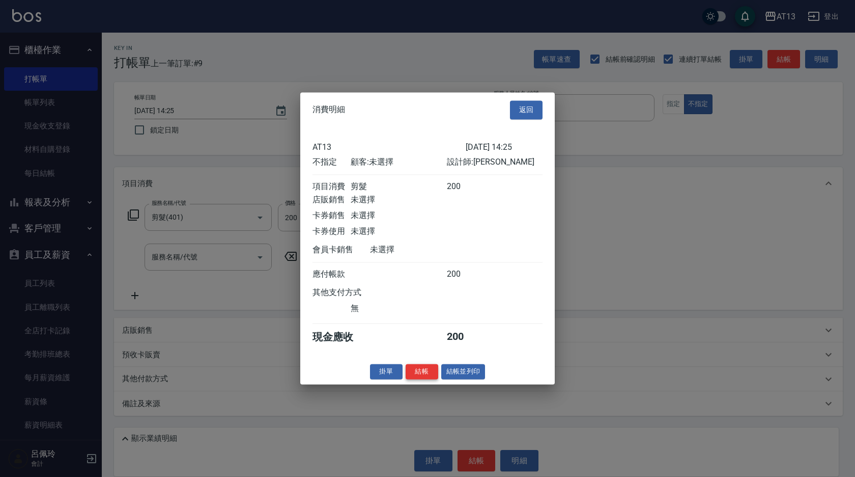
click at [418, 379] on button "結帳" at bounding box center [422, 372] width 33 height 16
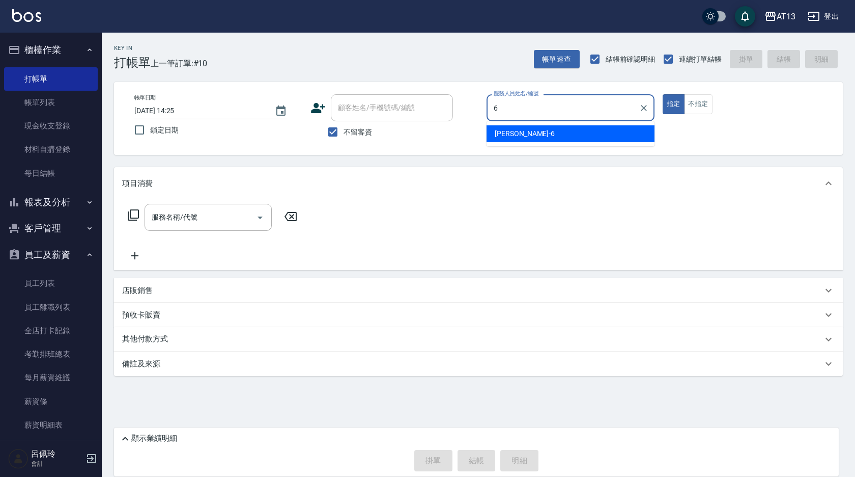
click at [591, 127] on div "亭妤 -6" at bounding box center [571, 133] width 168 height 17
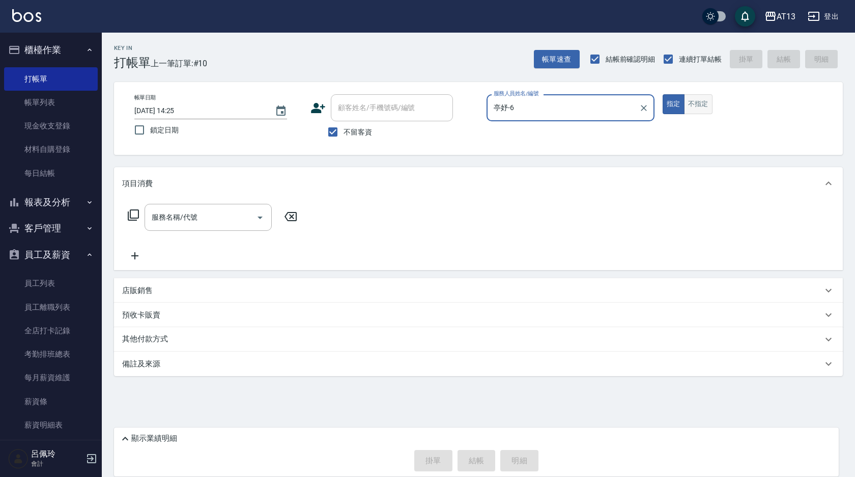
type input "亭妤-6"
click at [693, 104] on button "不指定" at bounding box center [698, 104] width 29 height 20
click at [238, 217] on input "服務名稱/代號" at bounding box center [200, 217] width 103 height 18
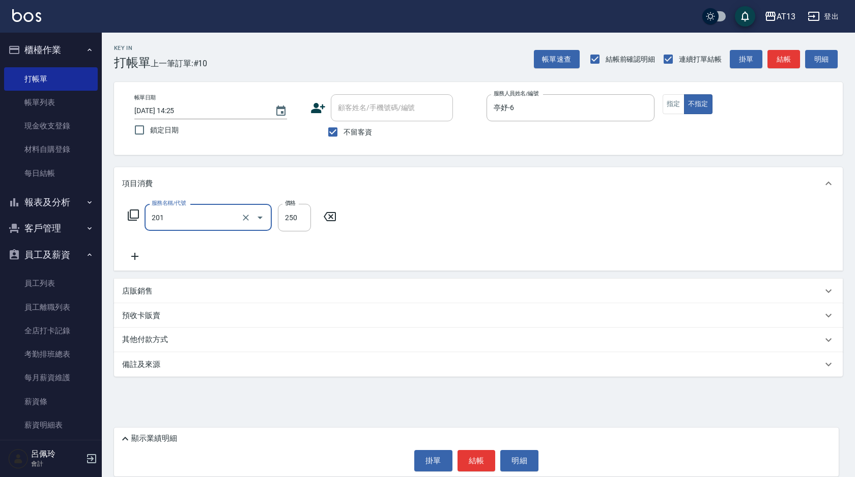
type input "洗髮(201)"
type input "[PERSON_NAME]-24"
click at [485, 453] on button "結帳" at bounding box center [477, 460] width 38 height 21
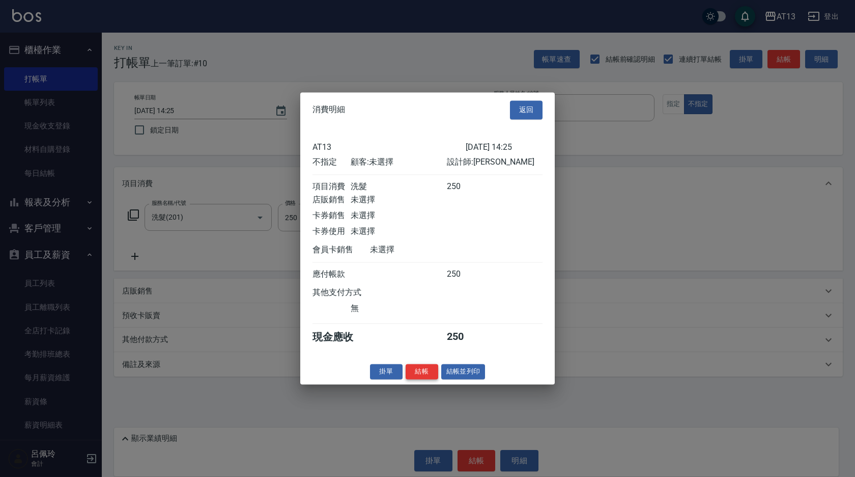
click at [416, 379] on button "結帳" at bounding box center [422, 372] width 33 height 16
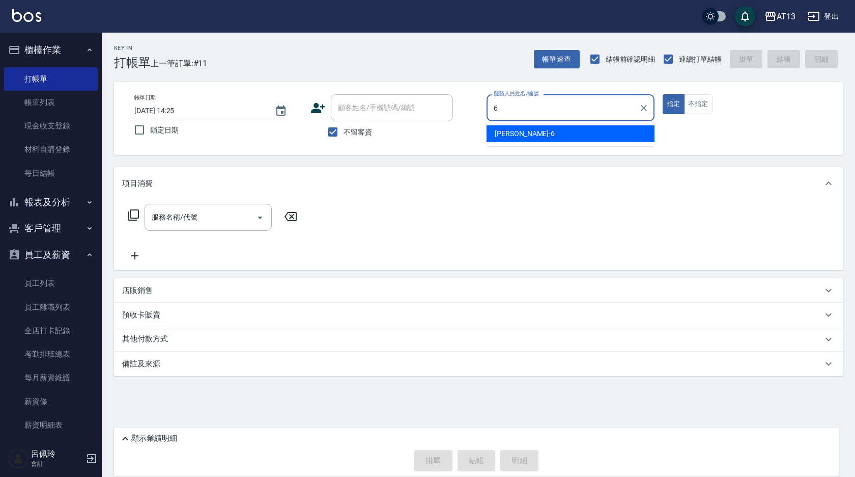
click at [535, 133] on div "亭妤 -6" at bounding box center [571, 133] width 168 height 17
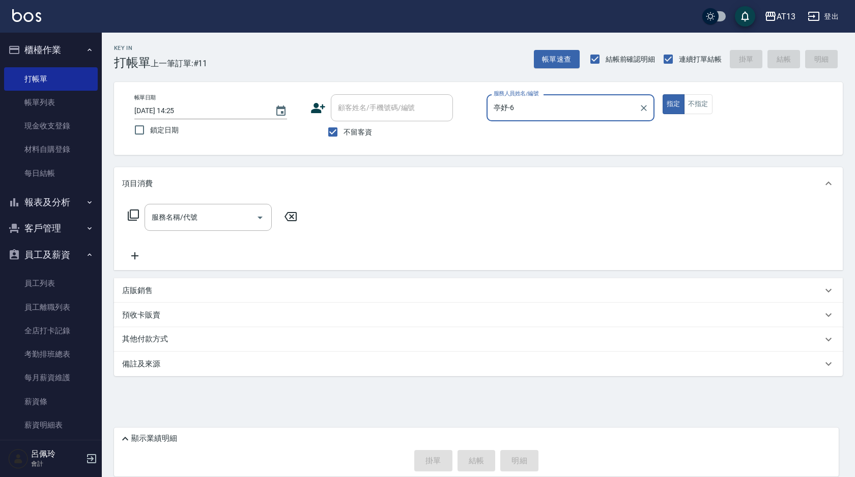
type input "亭妤-6"
click at [199, 216] on input "服務名稱/代號" at bounding box center [200, 217] width 103 height 18
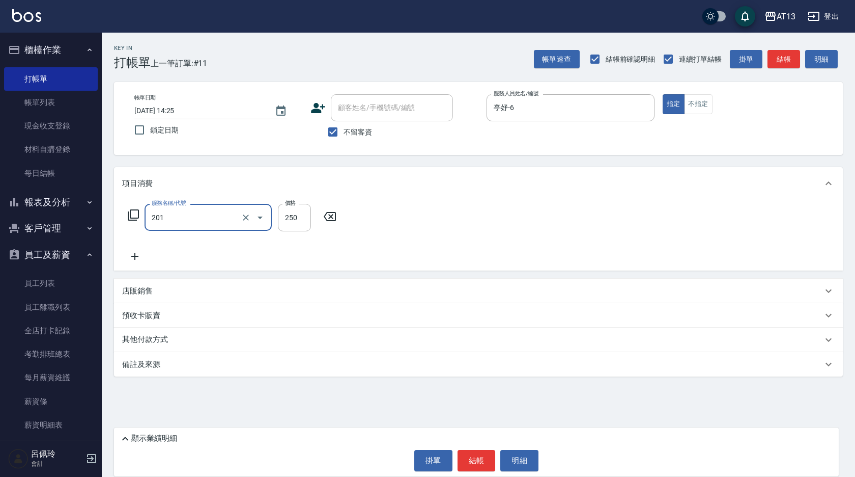
type input "洗髮(201)"
type input "[PERSON_NAME]-24"
click at [470, 465] on button "結帳" at bounding box center [477, 460] width 38 height 21
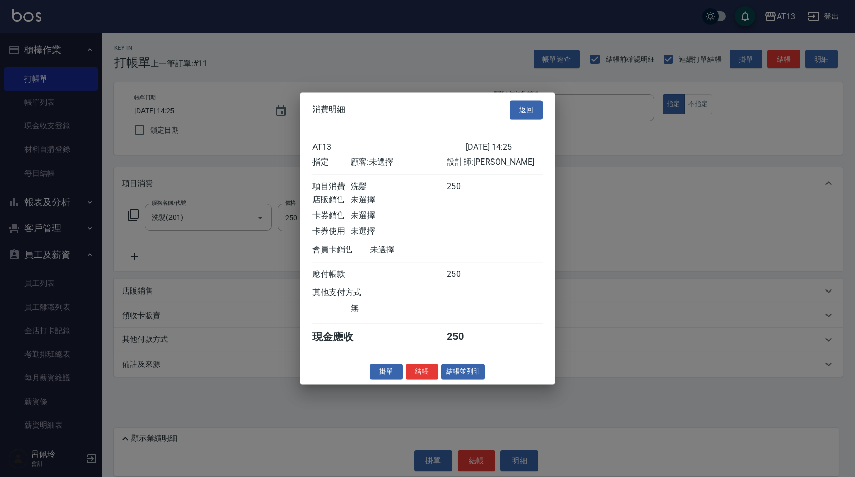
click at [423, 379] on button "結帳" at bounding box center [422, 372] width 33 height 16
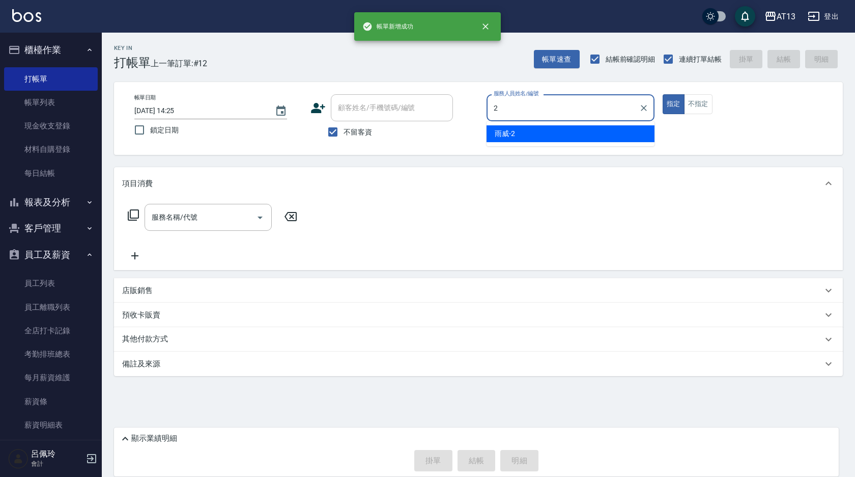
click at [550, 135] on div "雨威 -2" at bounding box center [571, 133] width 168 height 17
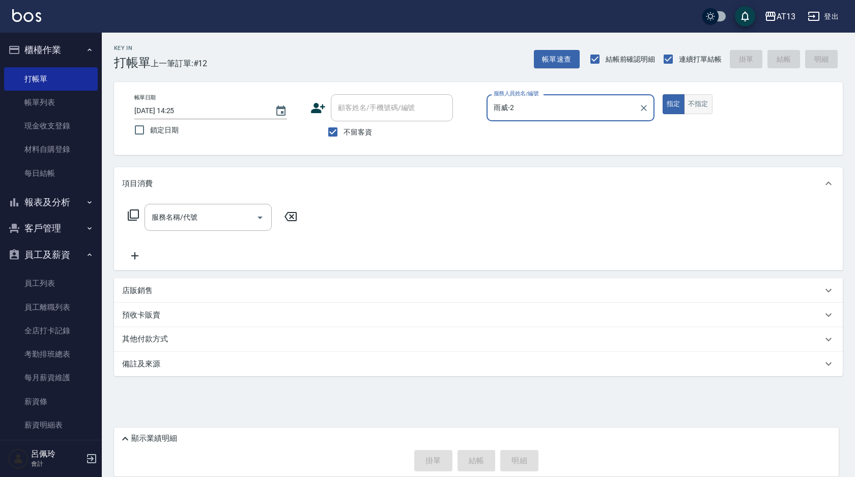
type input "雨威-2"
click at [703, 103] on button "不指定" at bounding box center [698, 104] width 29 height 20
click at [214, 213] on input "服務名稱/代號" at bounding box center [200, 217] width 103 height 18
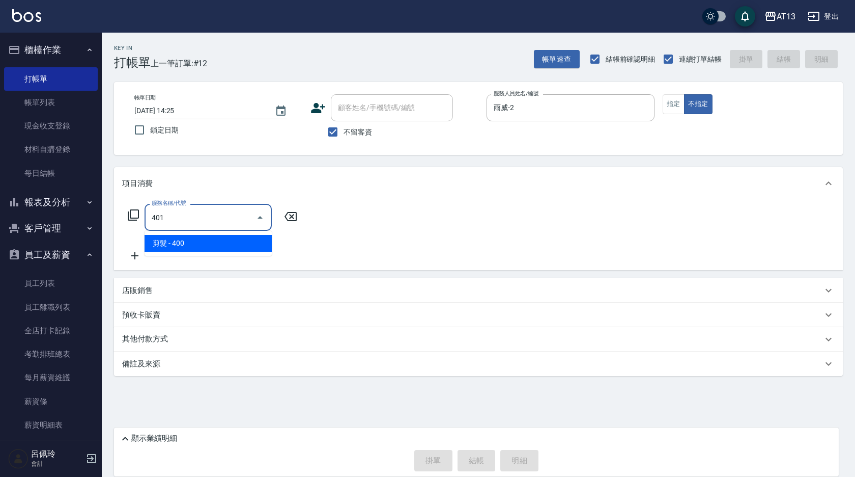
type input "剪髮(401)"
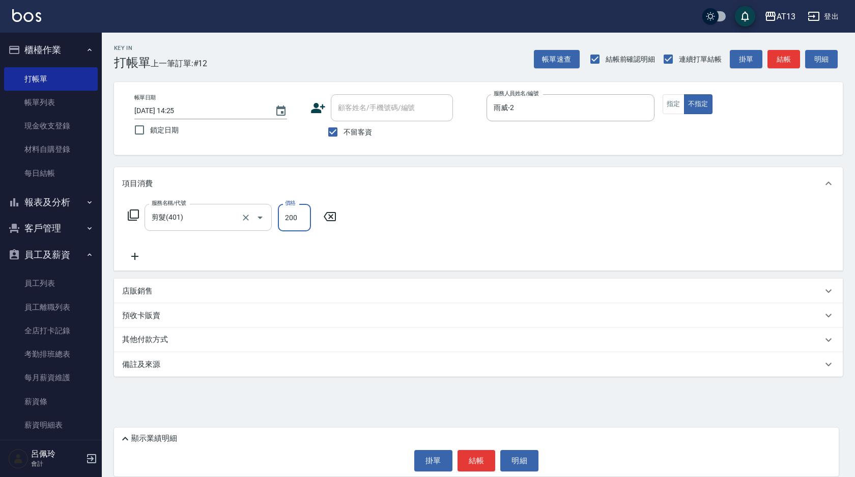
type input "200"
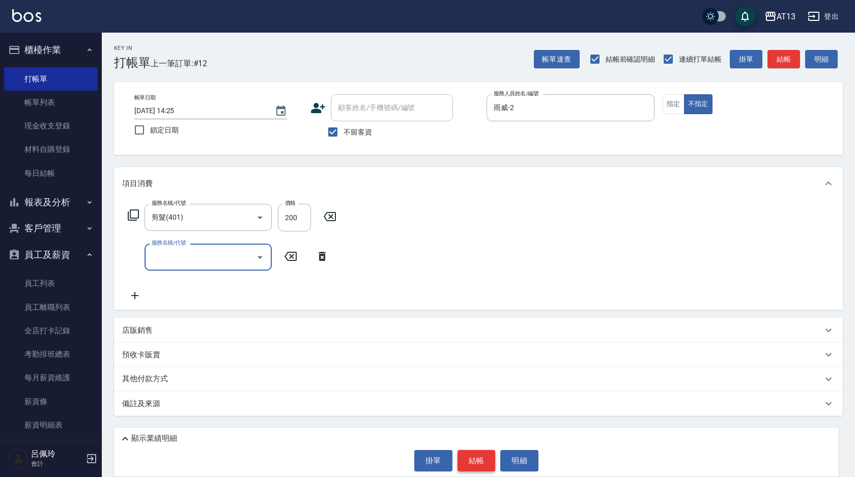
click at [477, 455] on button "結帳" at bounding box center [477, 460] width 38 height 21
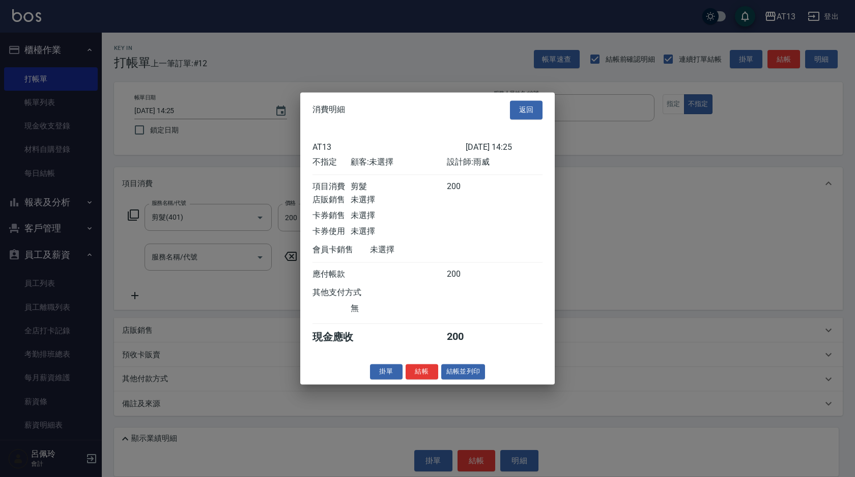
click at [428, 373] on button "結帳" at bounding box center [422, 372] width 33 height 16
